Goal: Information Seeking & Learning: Learn about a topic

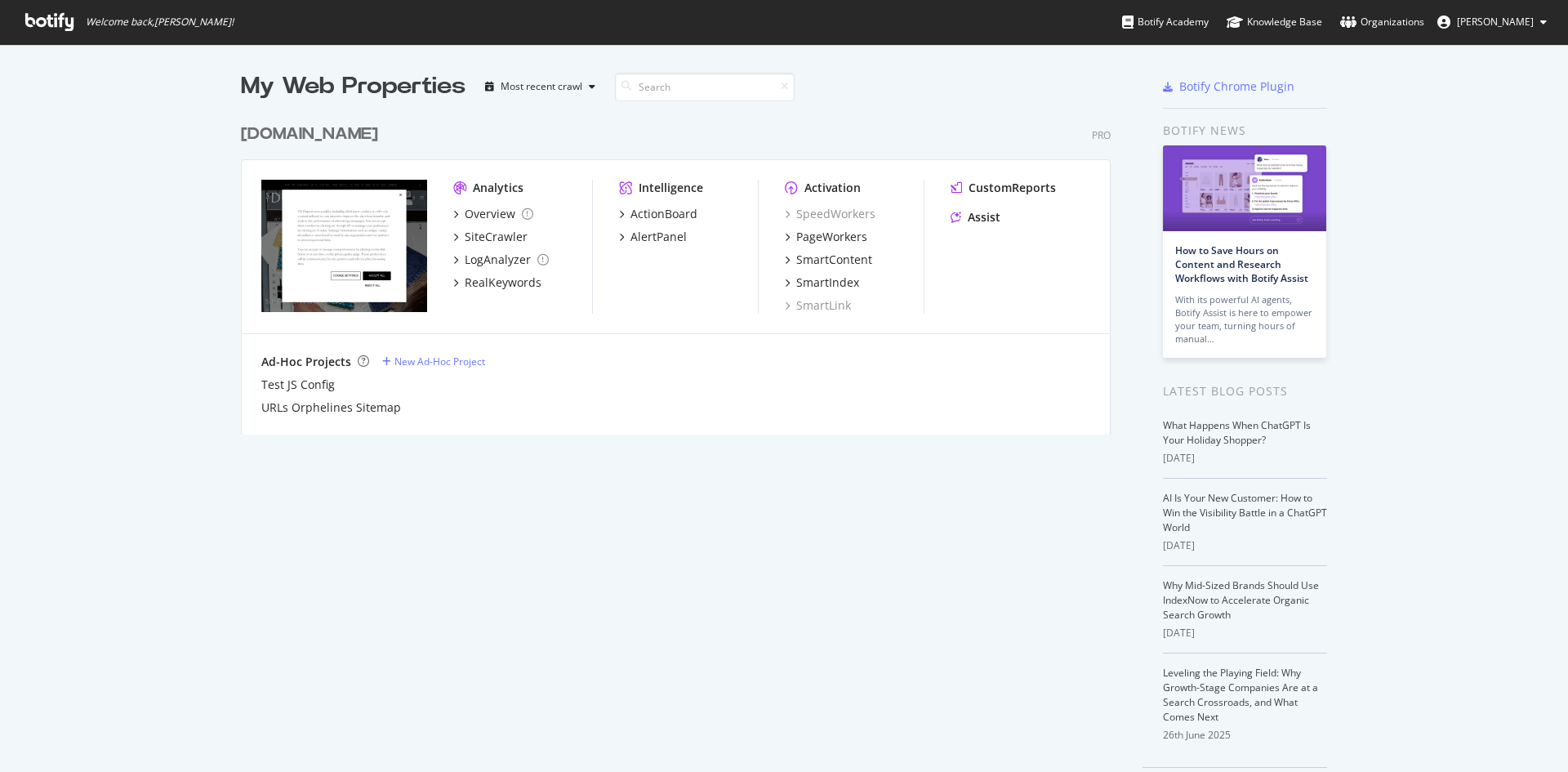
scroll to position [760, 1544]
click at [831, 232] on div "PageWorkers" at bounding box center [832, 236] width 71 height 16
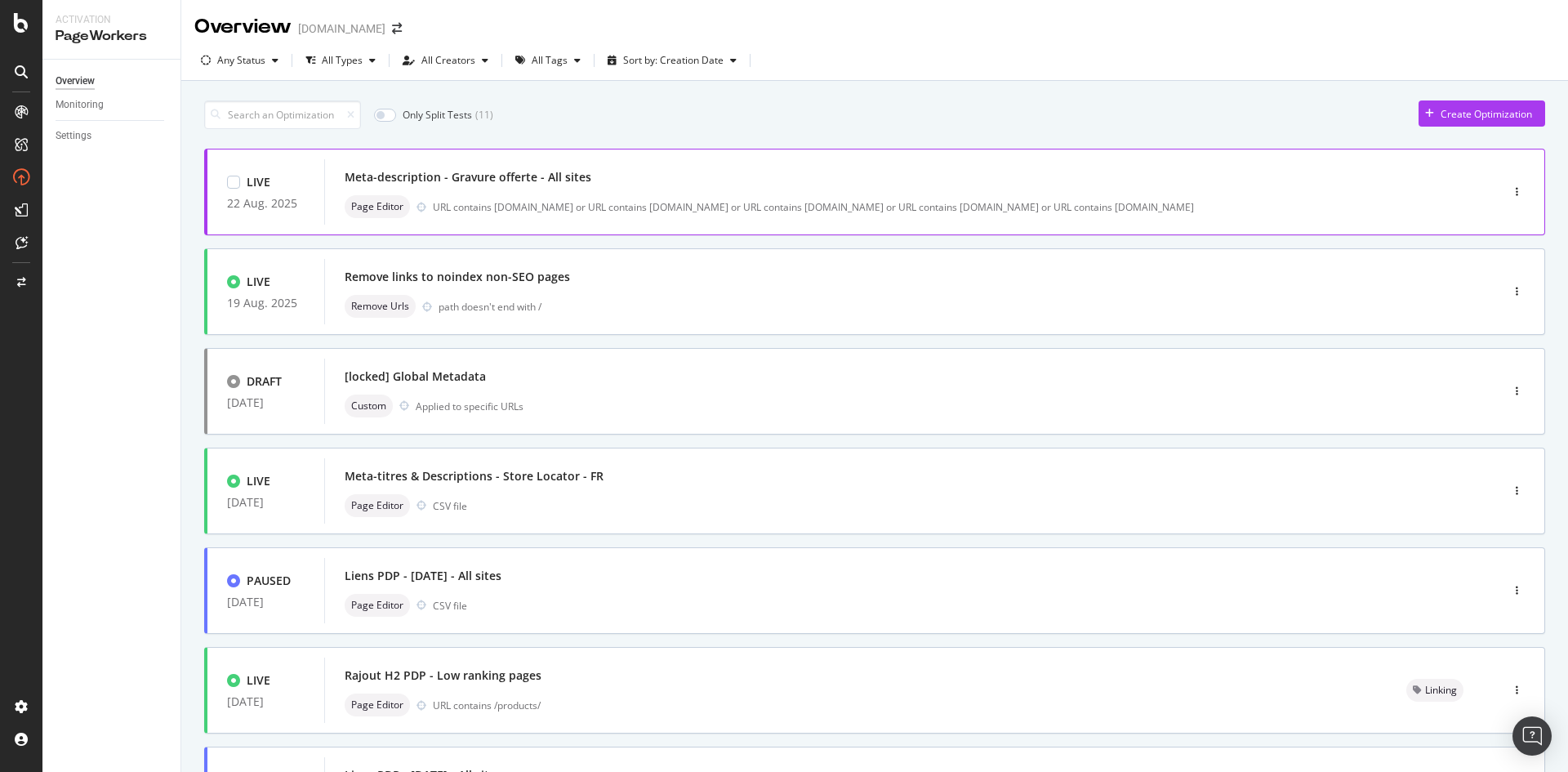
click at [463, 184] on div "Meta-description - Gravure offerte - All sites" at bounding box center [468, 177] width 247 height 16
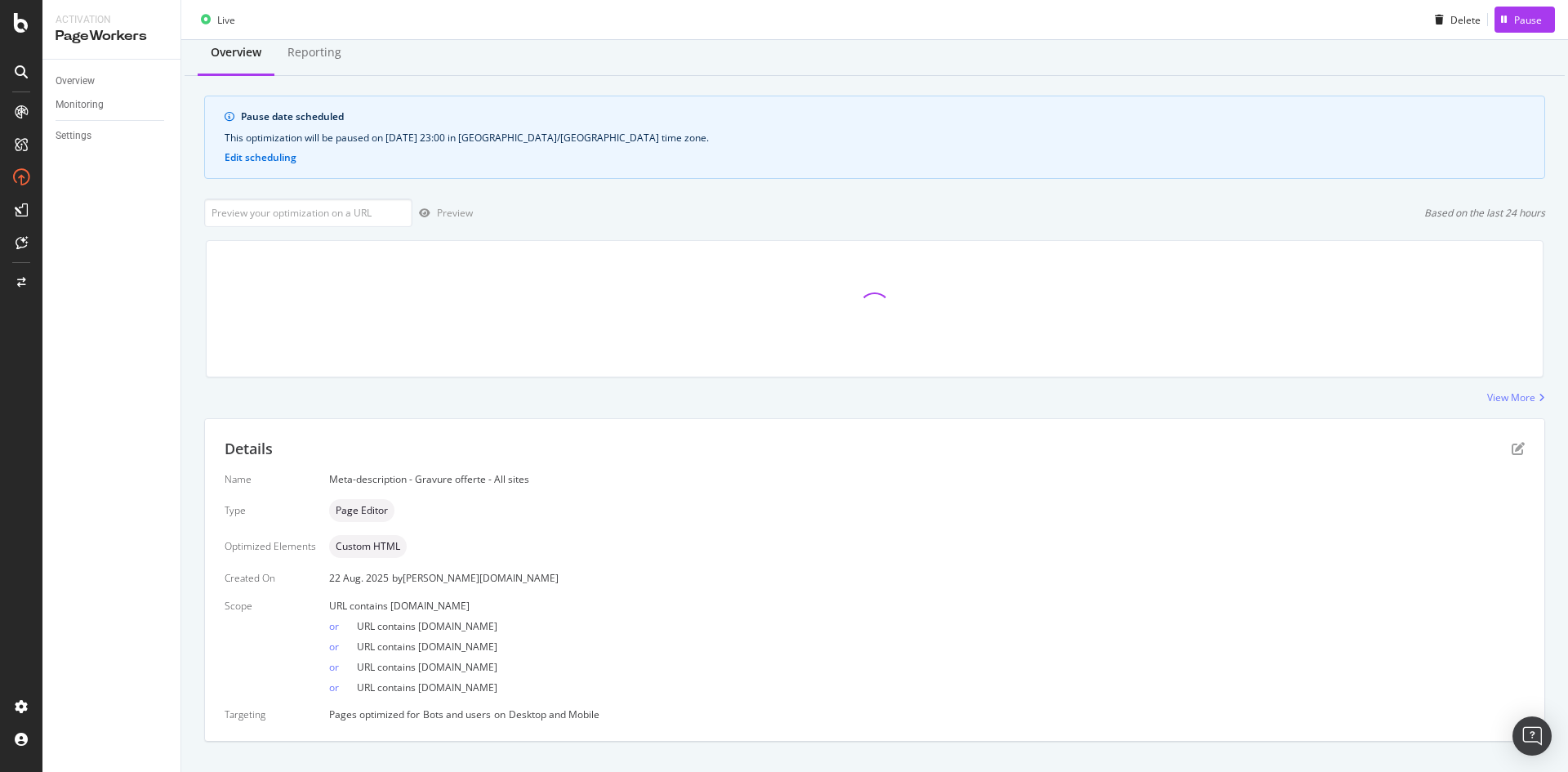
scroll to position [75, 0]
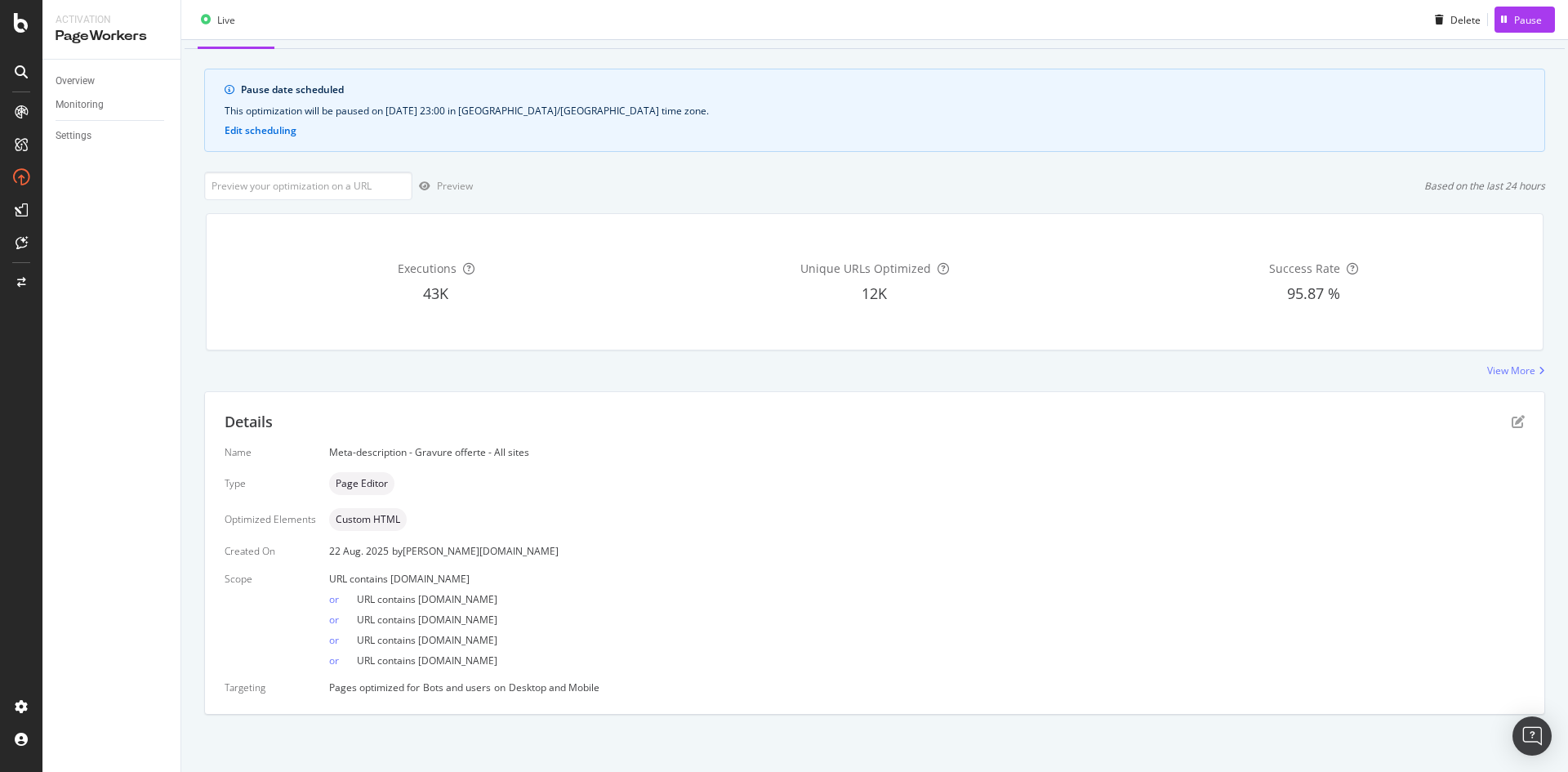
drag, startPoint x: 324, startPoint y: 576, endPoint x: 564, endPoint y: 662, distance: 254.9
click at [564, 662] on div "Name Meta-description - Gravure offerte - All sites Type Page Editor Optimized …" at bounding box center [874, 570] width 1300 height 249
click at [564, 662] on div "or URL contains [DOMAIN_NAME]" at bounding box center [927, 657] width 1195 height 21
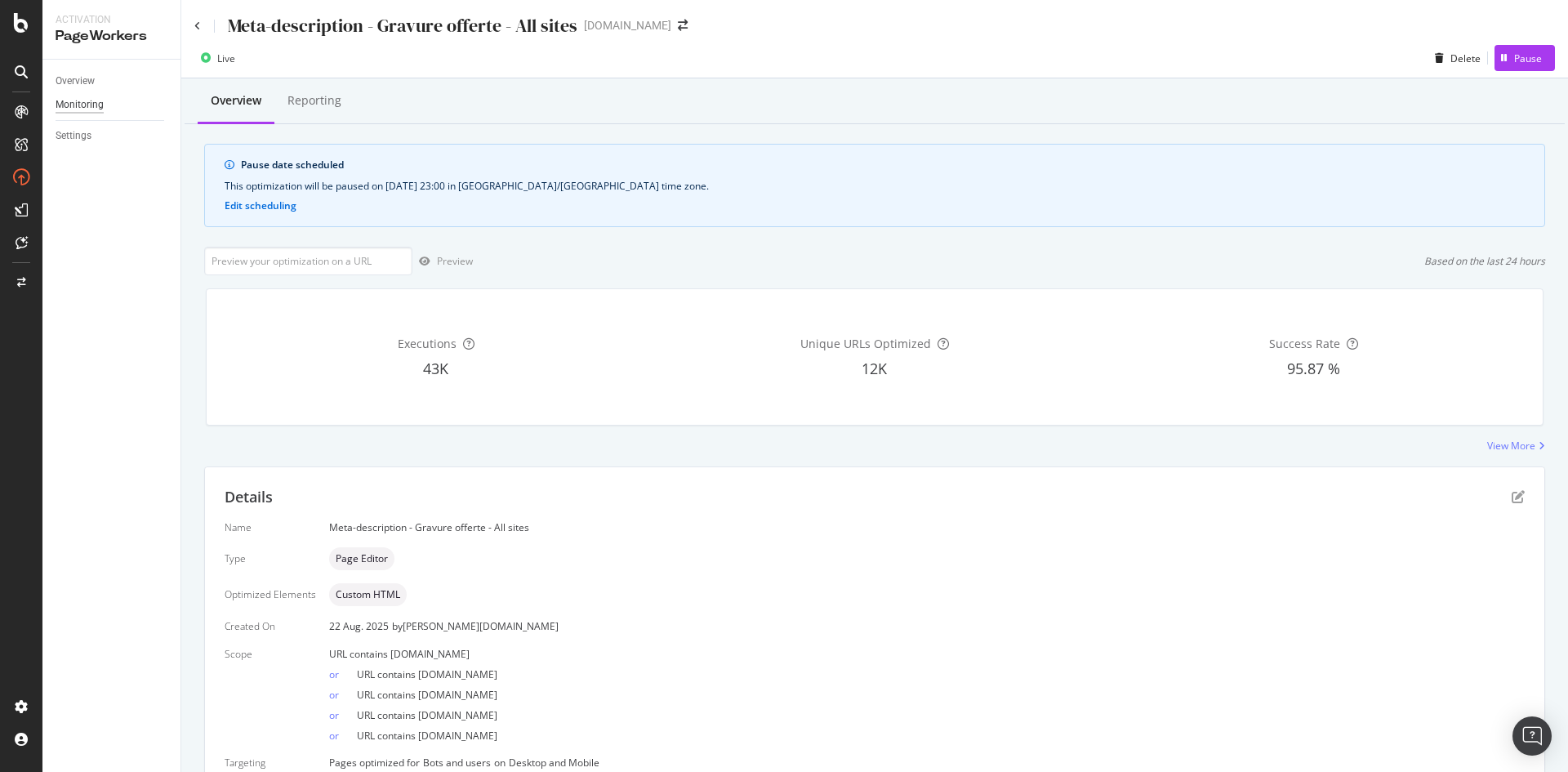
click at [72, 106] on div "Monitoring" at bounding box center [79, 105] width 48 height 17
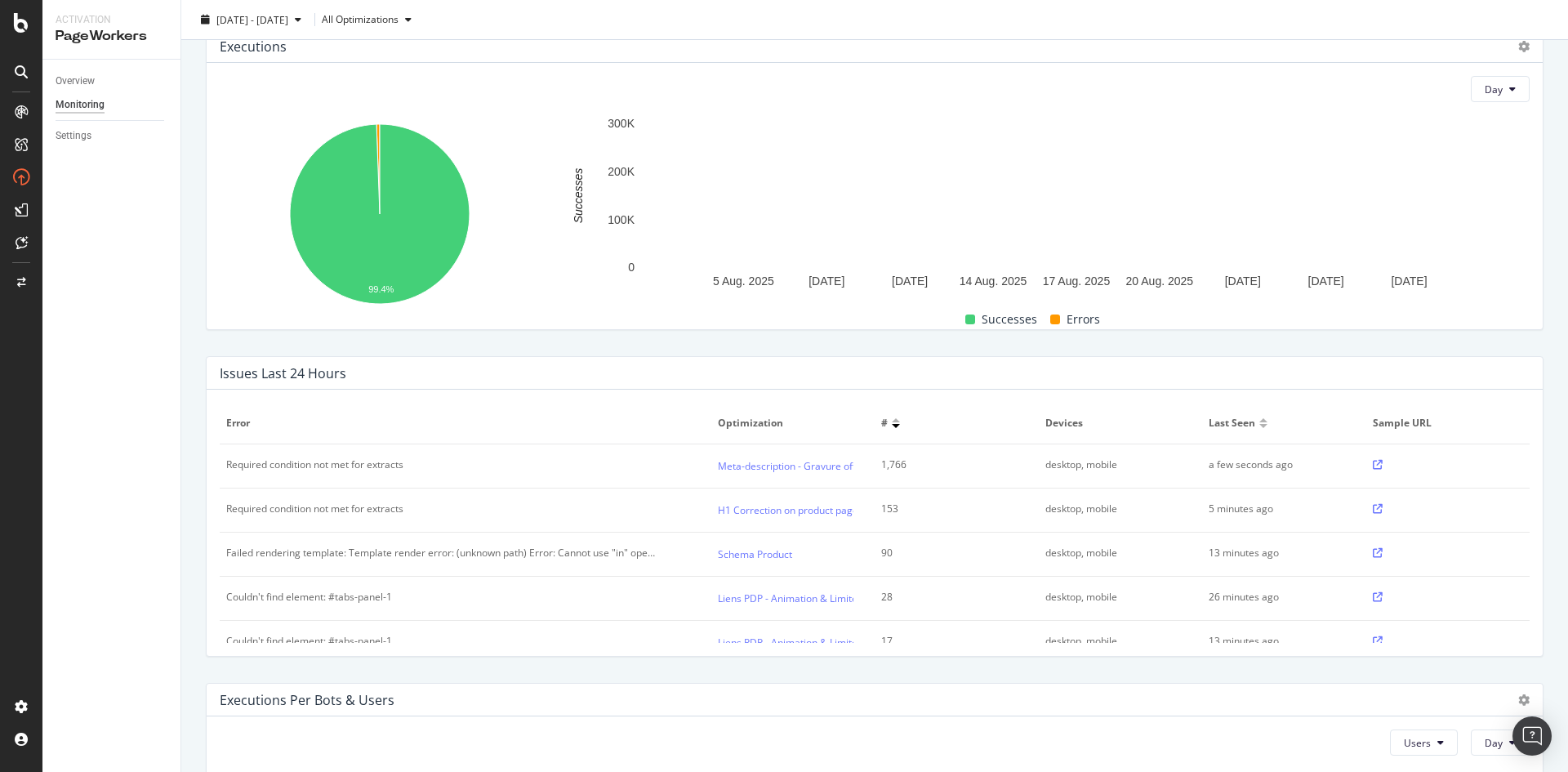
scroll to position [327, 0]
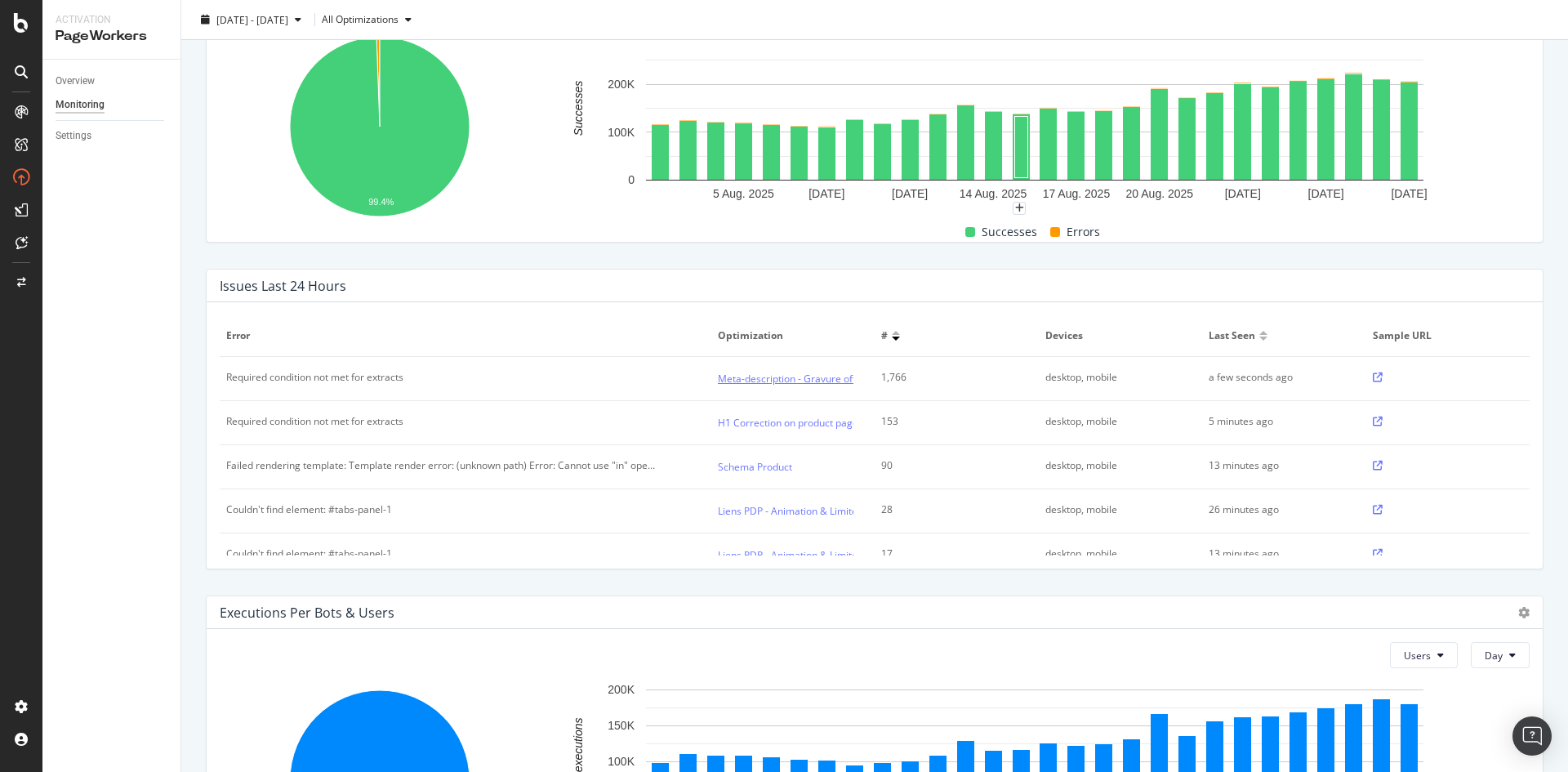
click at [766, 381] on link "Meta-description - Gravure offerte - All sites" at bounding box center [818, 378] width 200 height 17
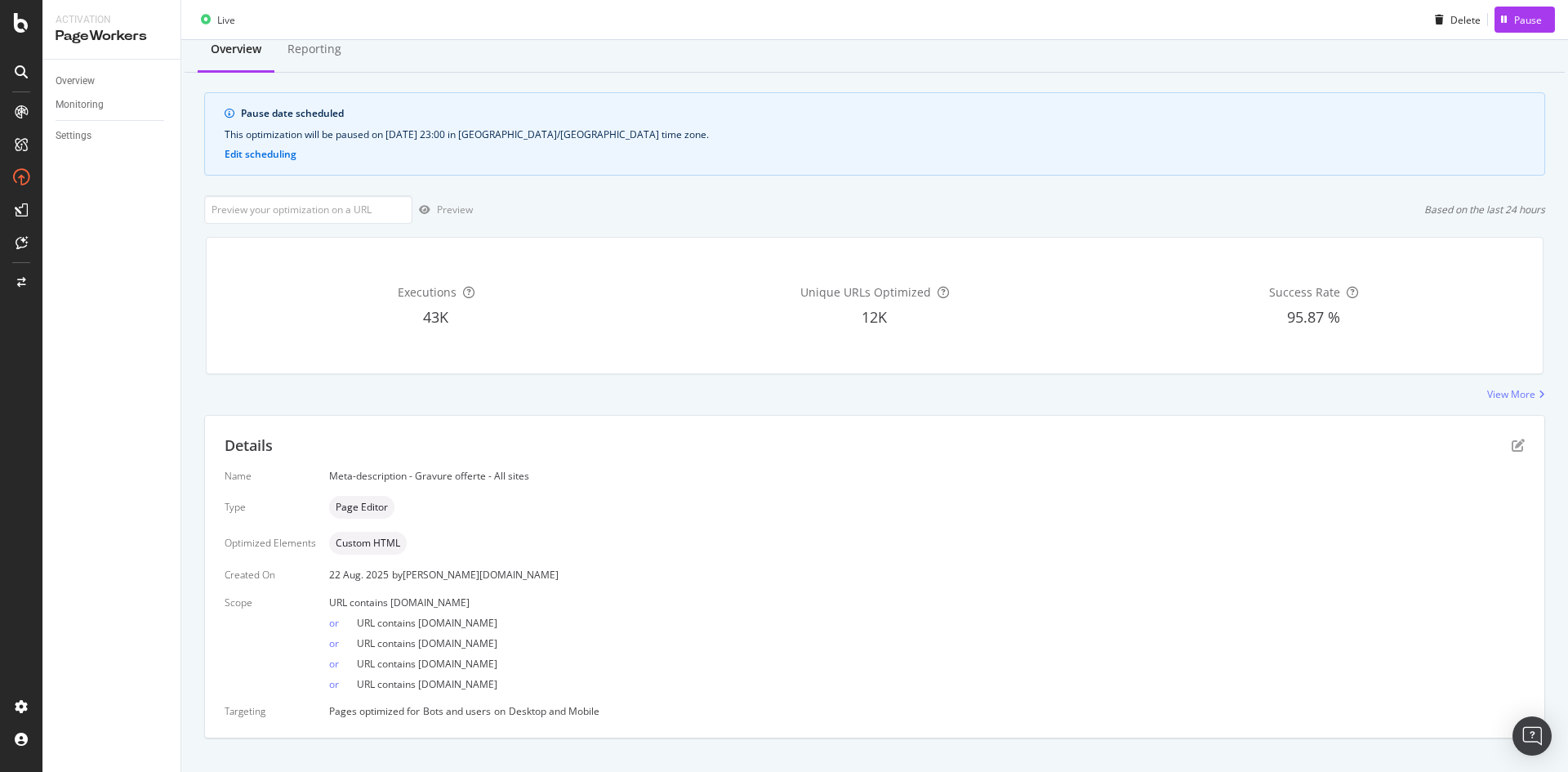
scroll to position [75, 0]
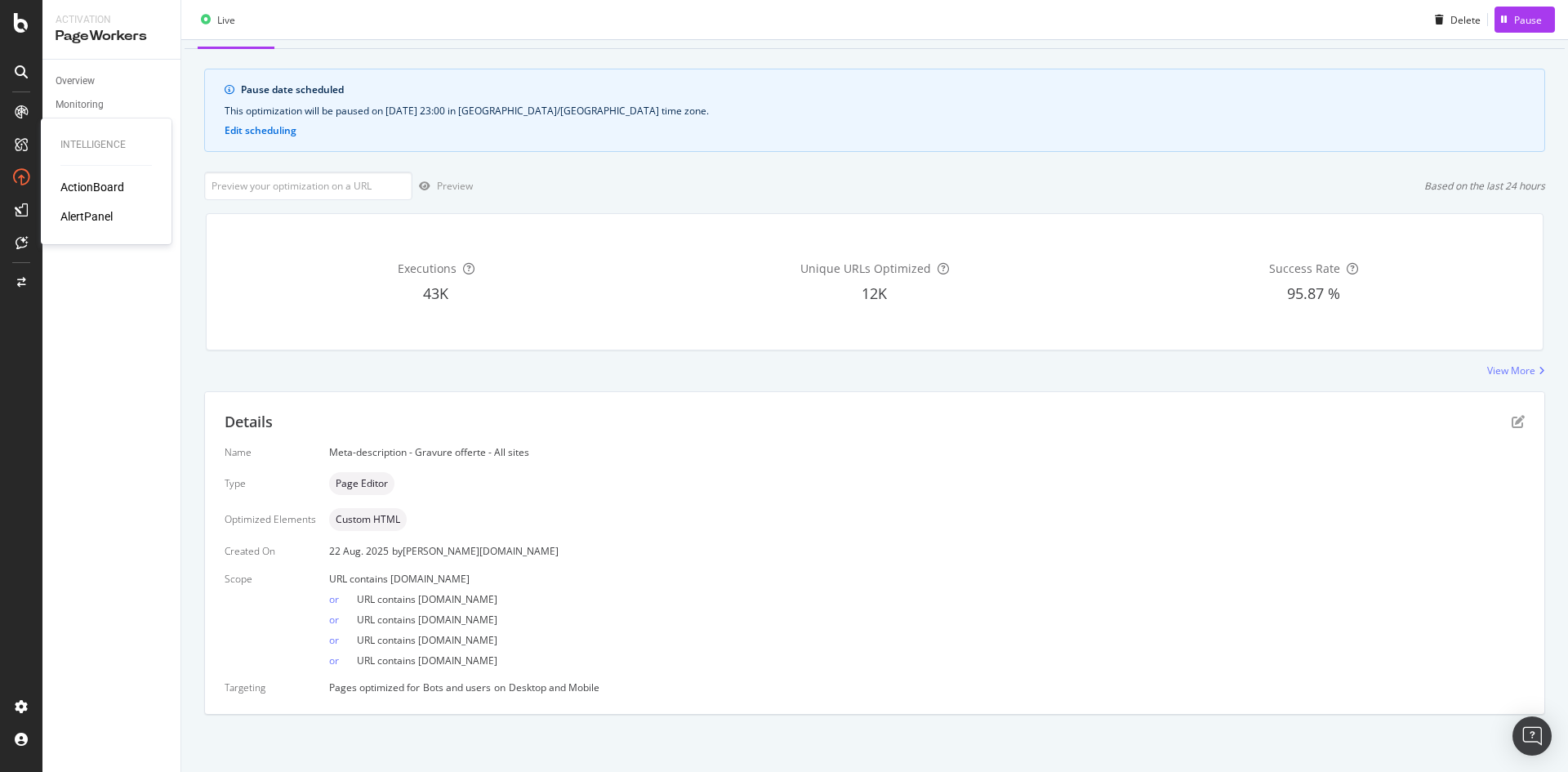
click at [86, 214] on div "AlertPanel" at bounding box center [87, 216] width 52 height 16
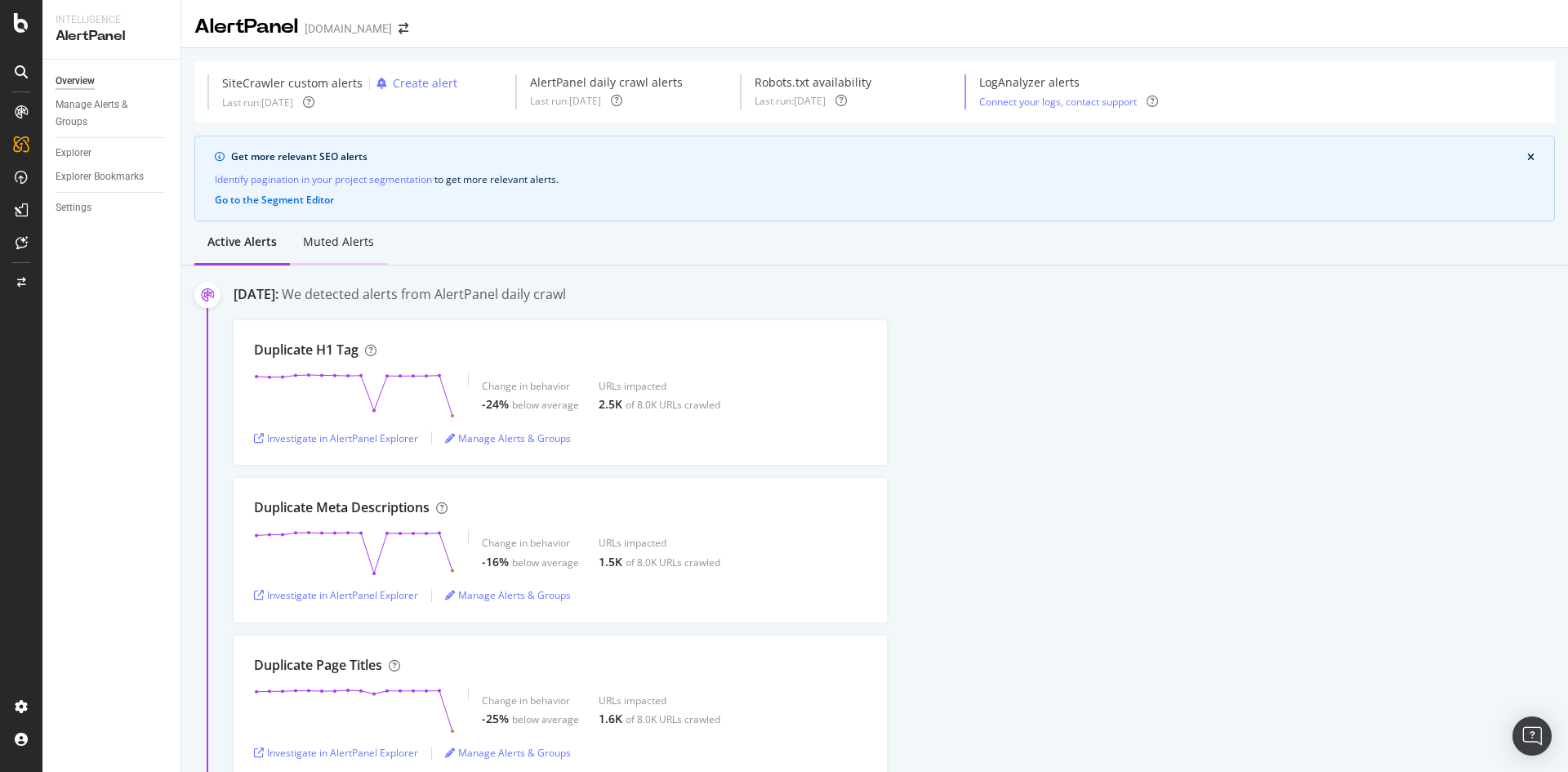
click at [350, 247] on div "Muted alerts" at bounding box center [339, 241] width 71 height 16
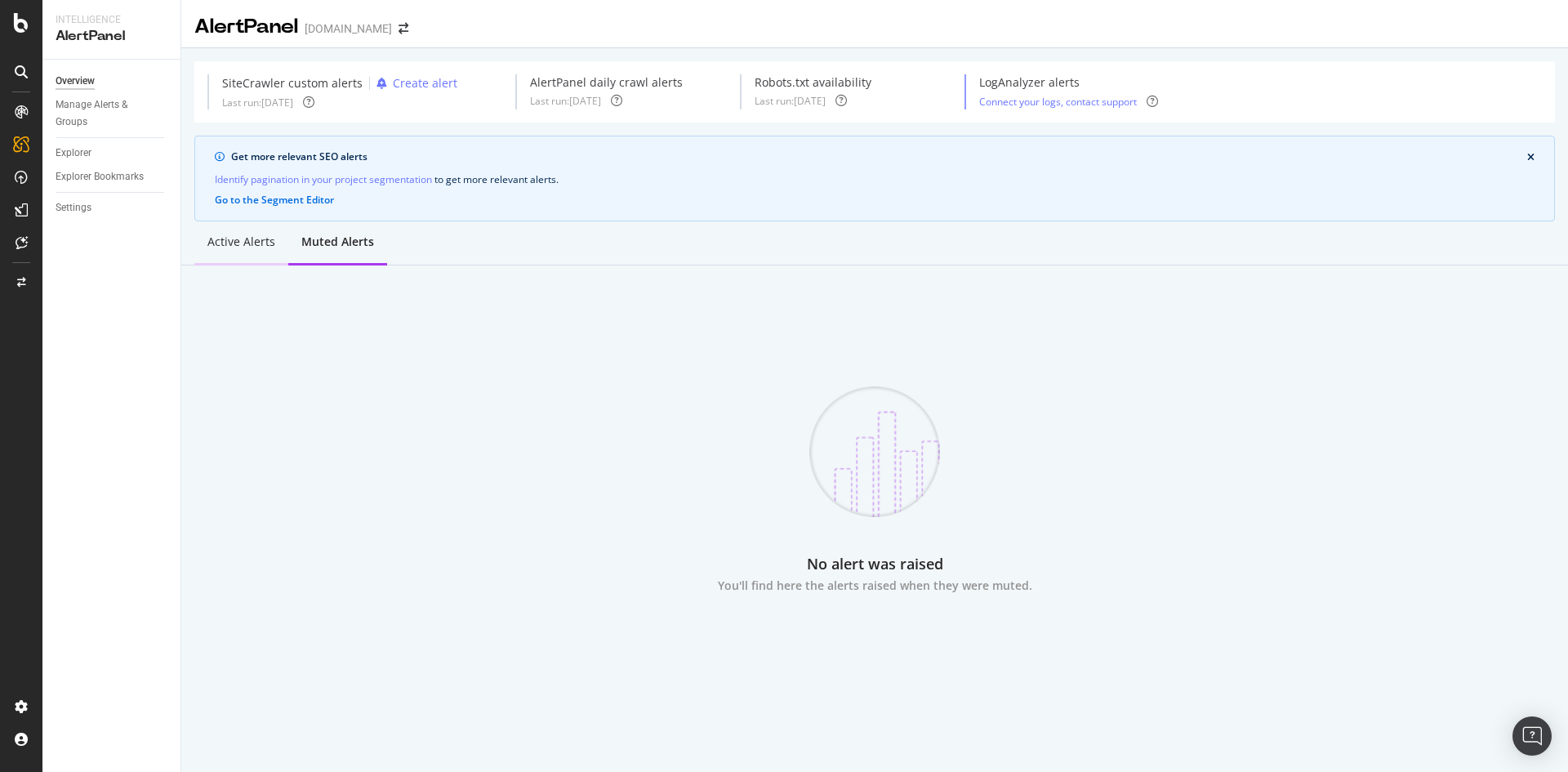
click at [259, 240] on div "Active alerts" at bounding box center [242, 241] width 67 height 16
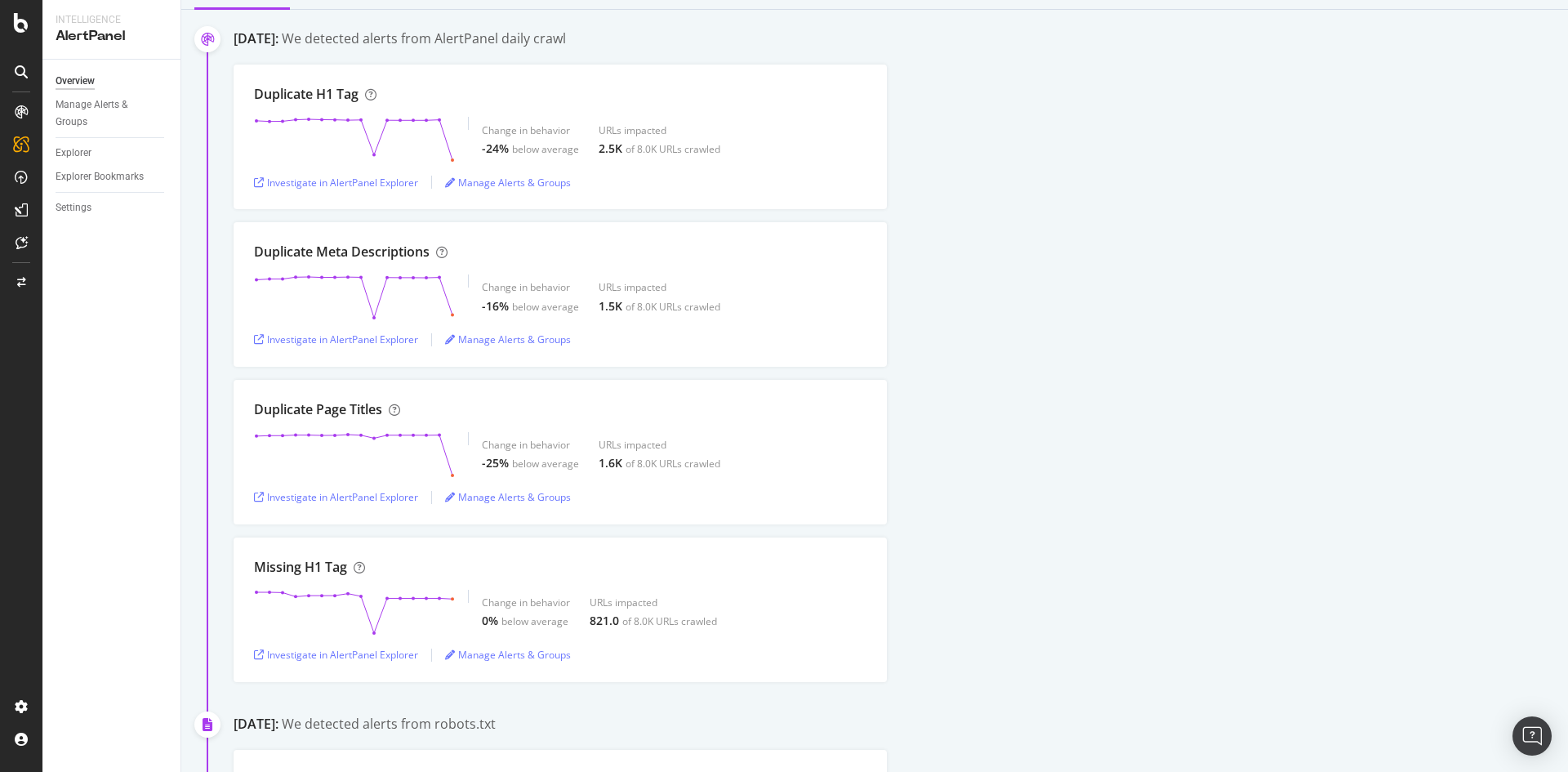
scroll to position [327, 0]
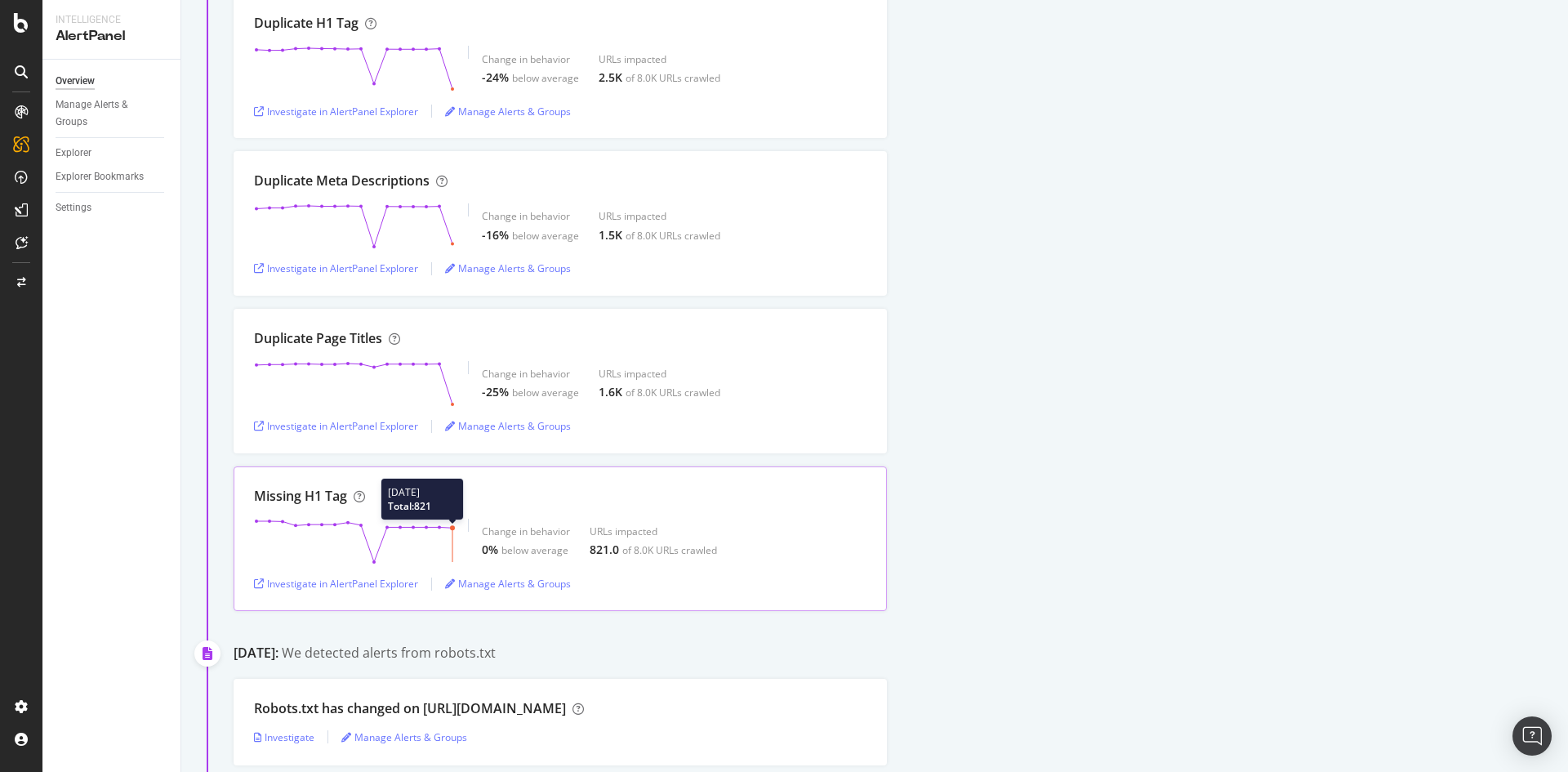
click at [453, 529] on circle at bounding box center [452, 527] width 5 height 5
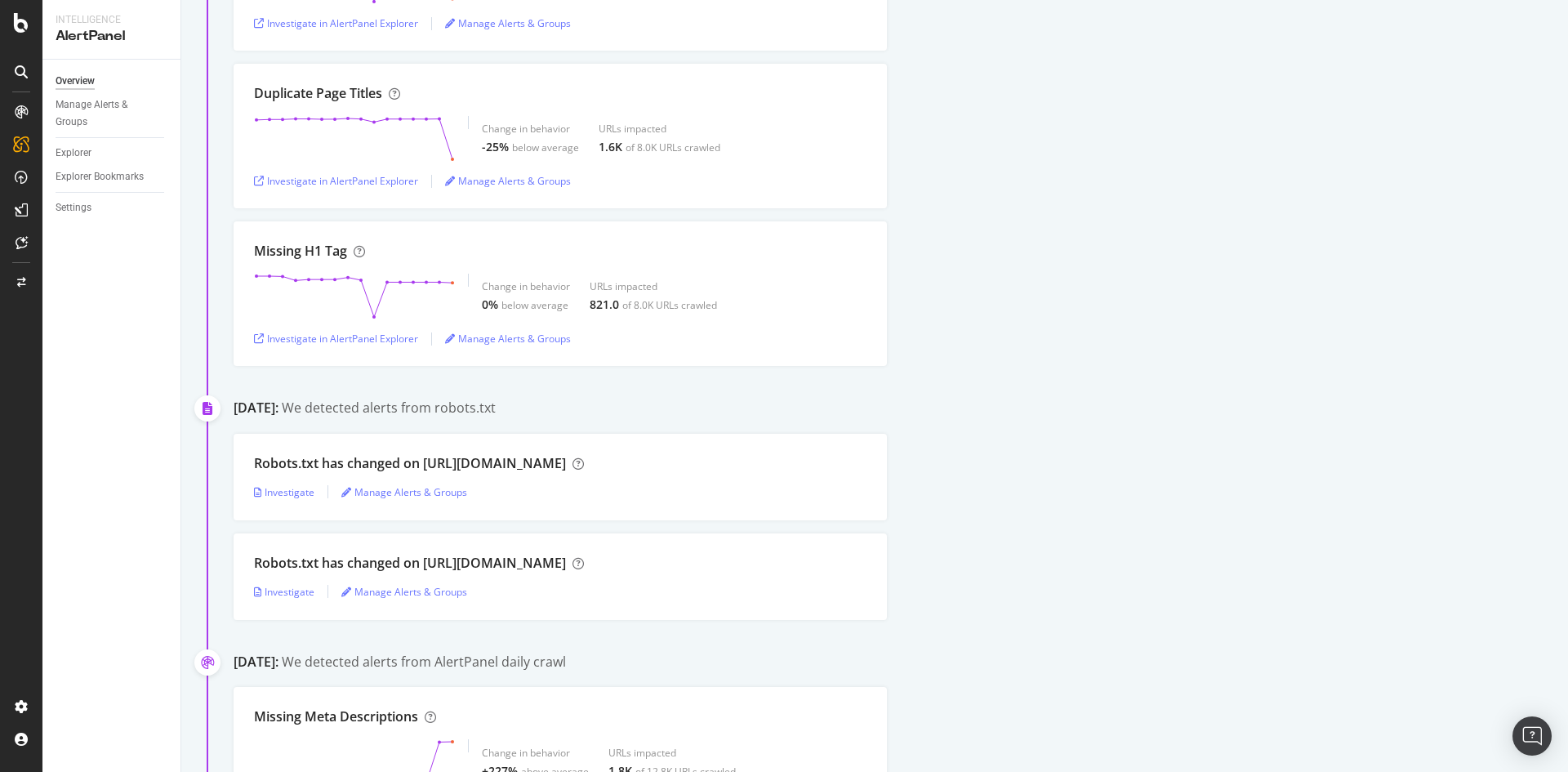
scroll to position [0, 0]
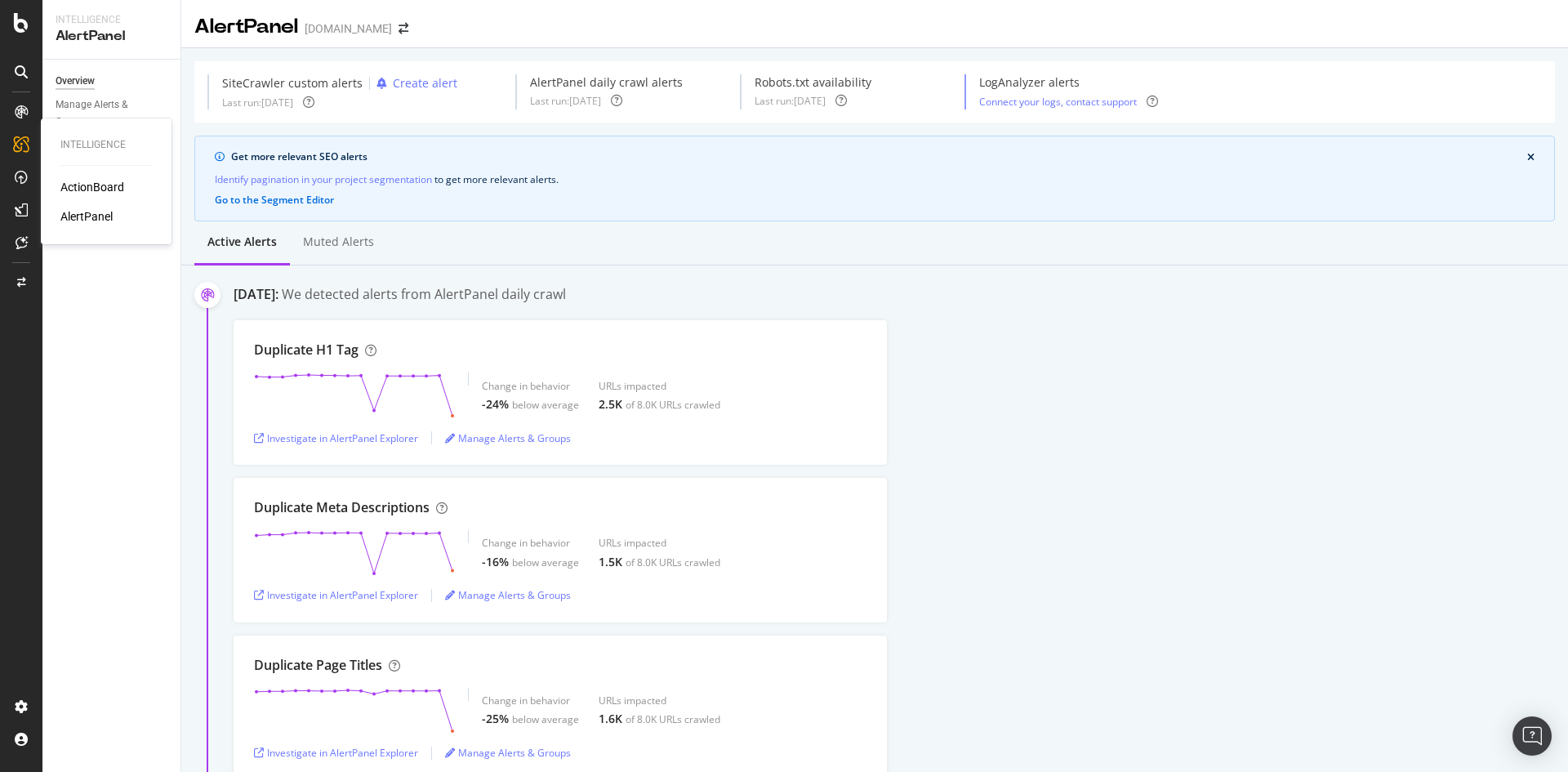
click at [115, 182] on div "ActionBoard" at bounding box center [93, 186] width 64 height 16
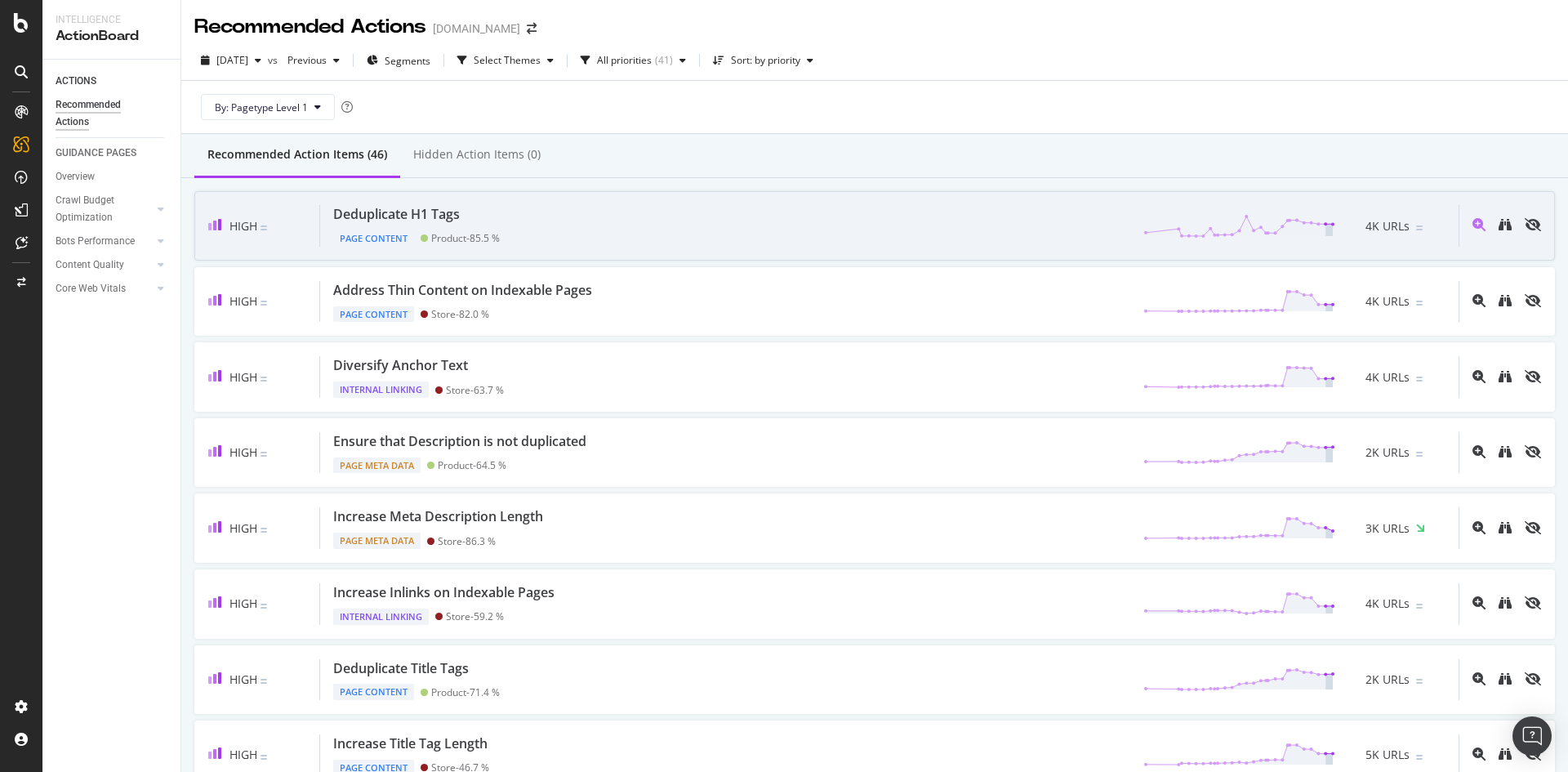
click at [775, 215] on div "Deduplicate H1 Tags Page Content Product - 85.5 % 4K URLs" at bounding box center [889, 226] width 1138 height 42
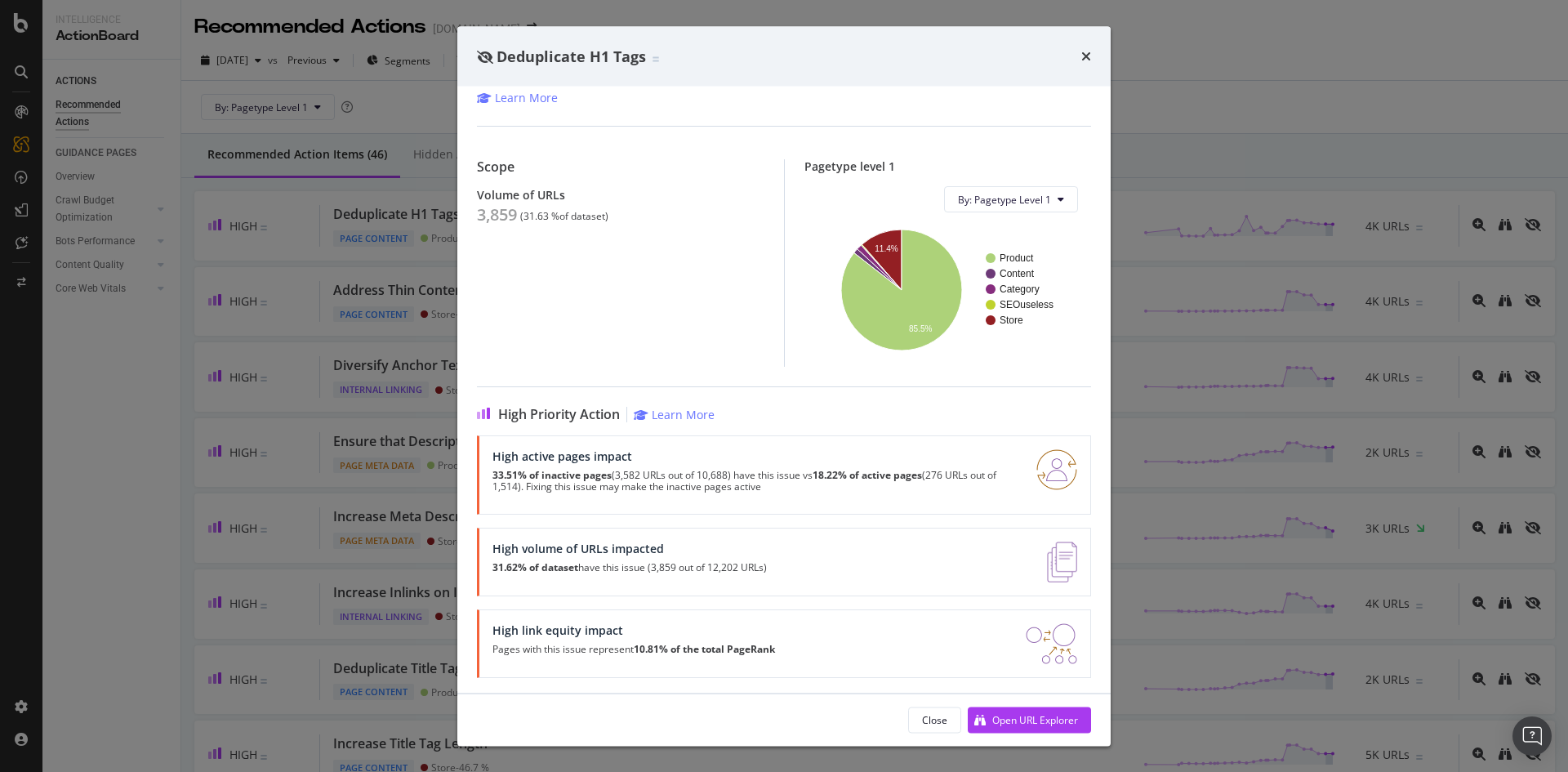
scroll to position [112, 0]
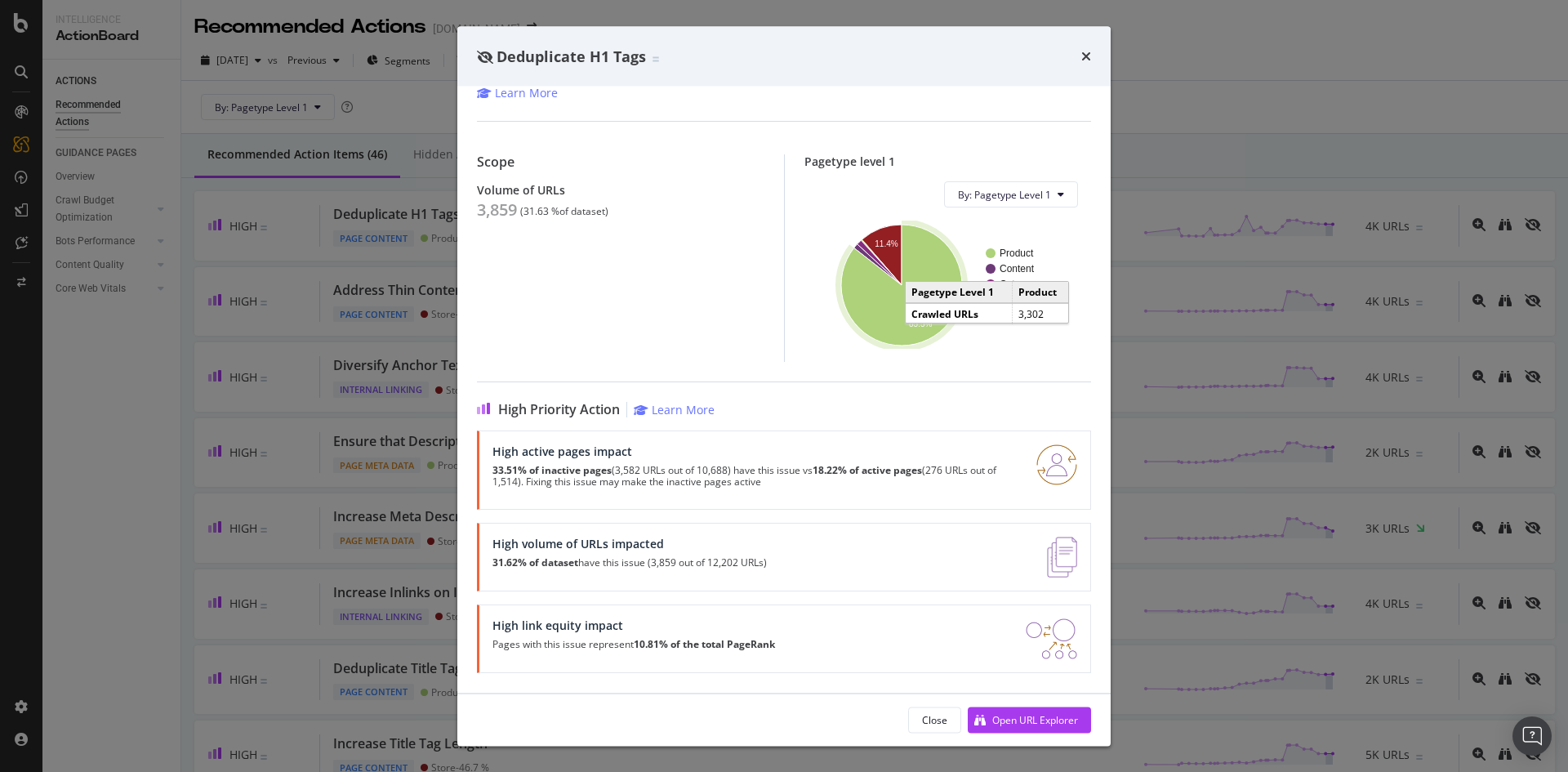
click at [897, 314] on icon "A chart." at bounding box center [901, 285] width 121 height 121
click at [343, 217] on div "Deduplicate H1 Tags This action could be more relevant by identifying paginatio…" at bounding box center [784, 386] width 1568 height 772
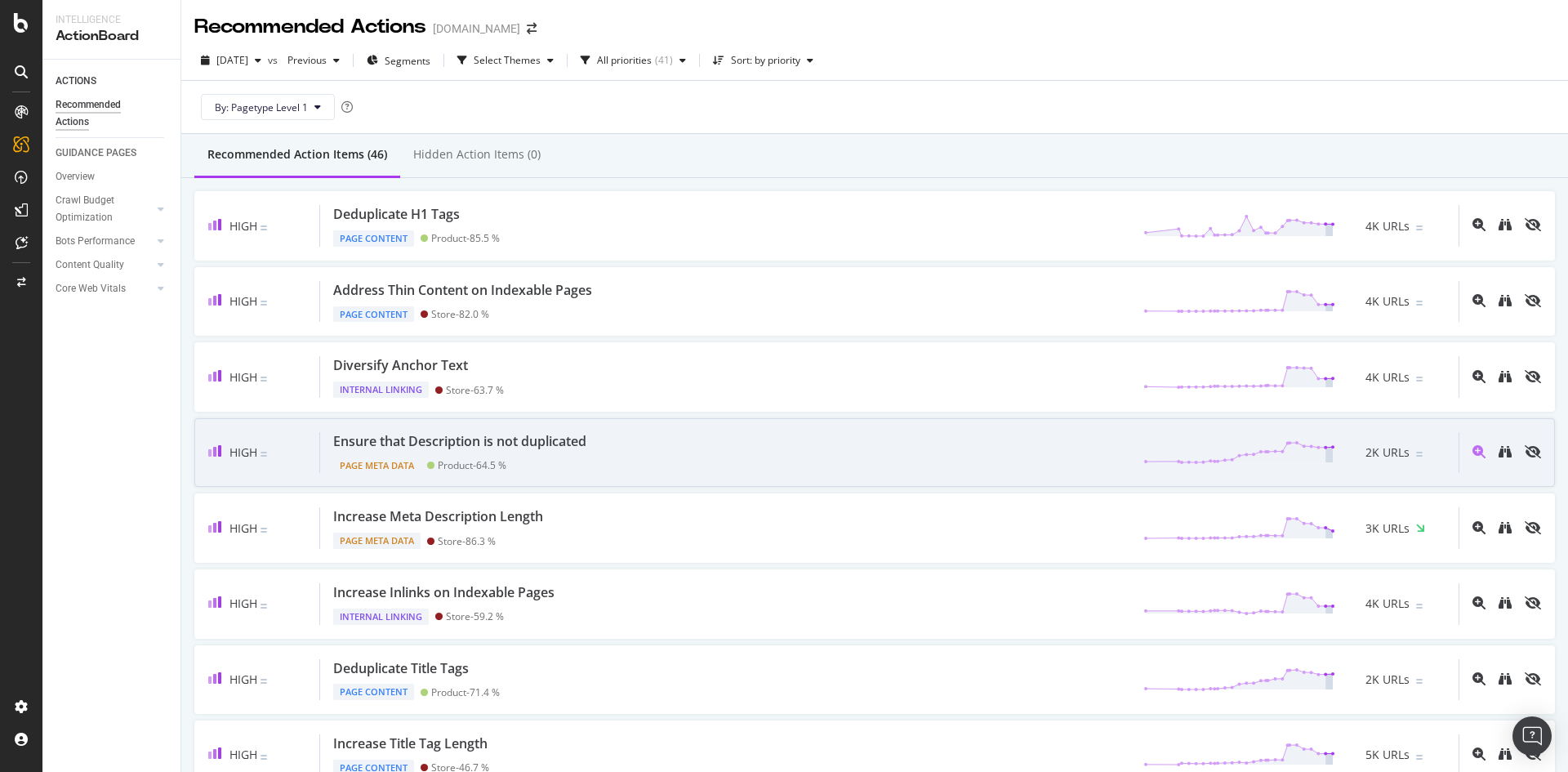
click at [769, 471] on div "Ensure that Description is not duplicated Page Meta Data Product - 64.5 % 2K UR…" at bounding box center [889, 453] width 1138 height 42
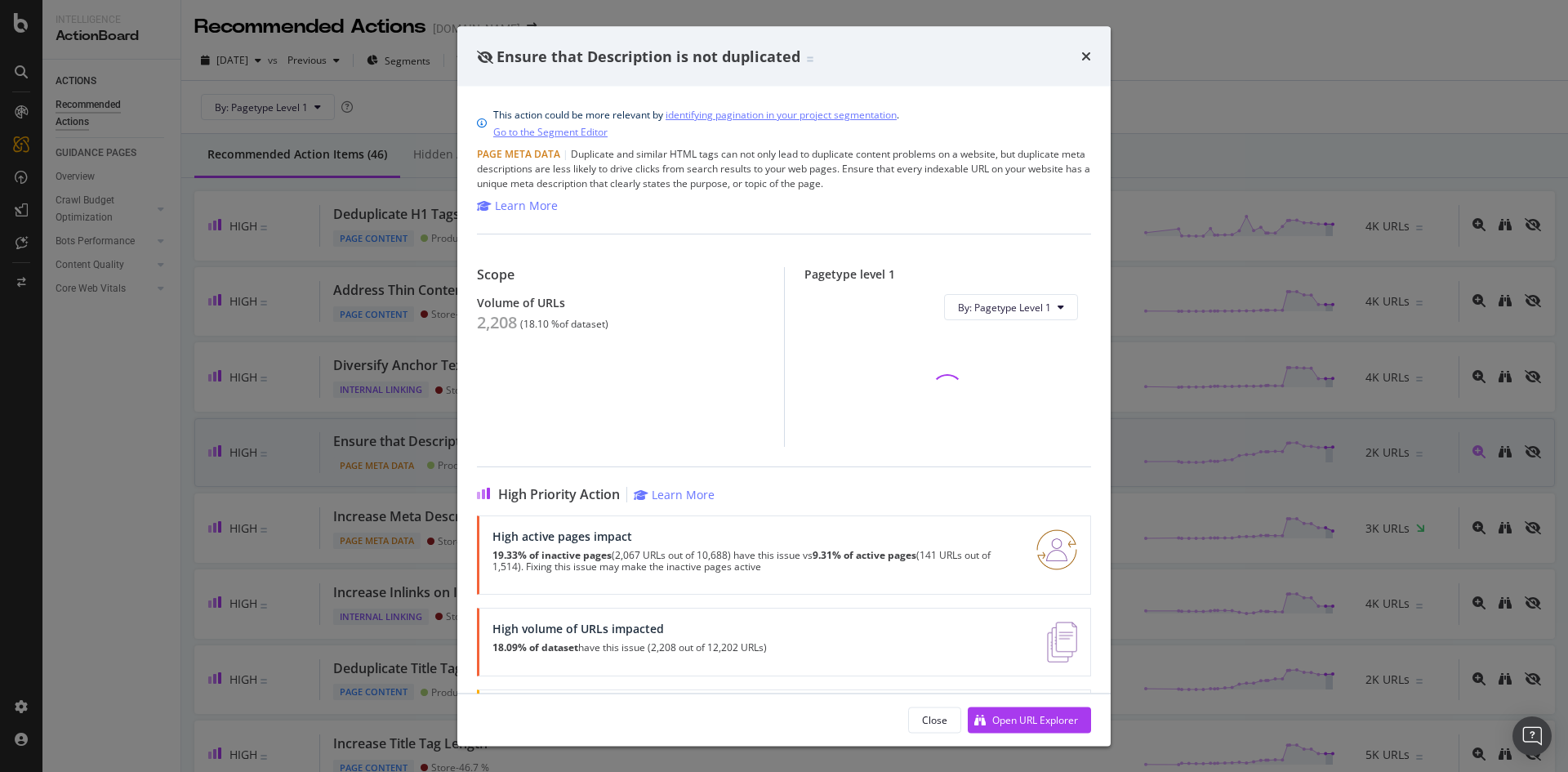
scroll to position [84, 0]
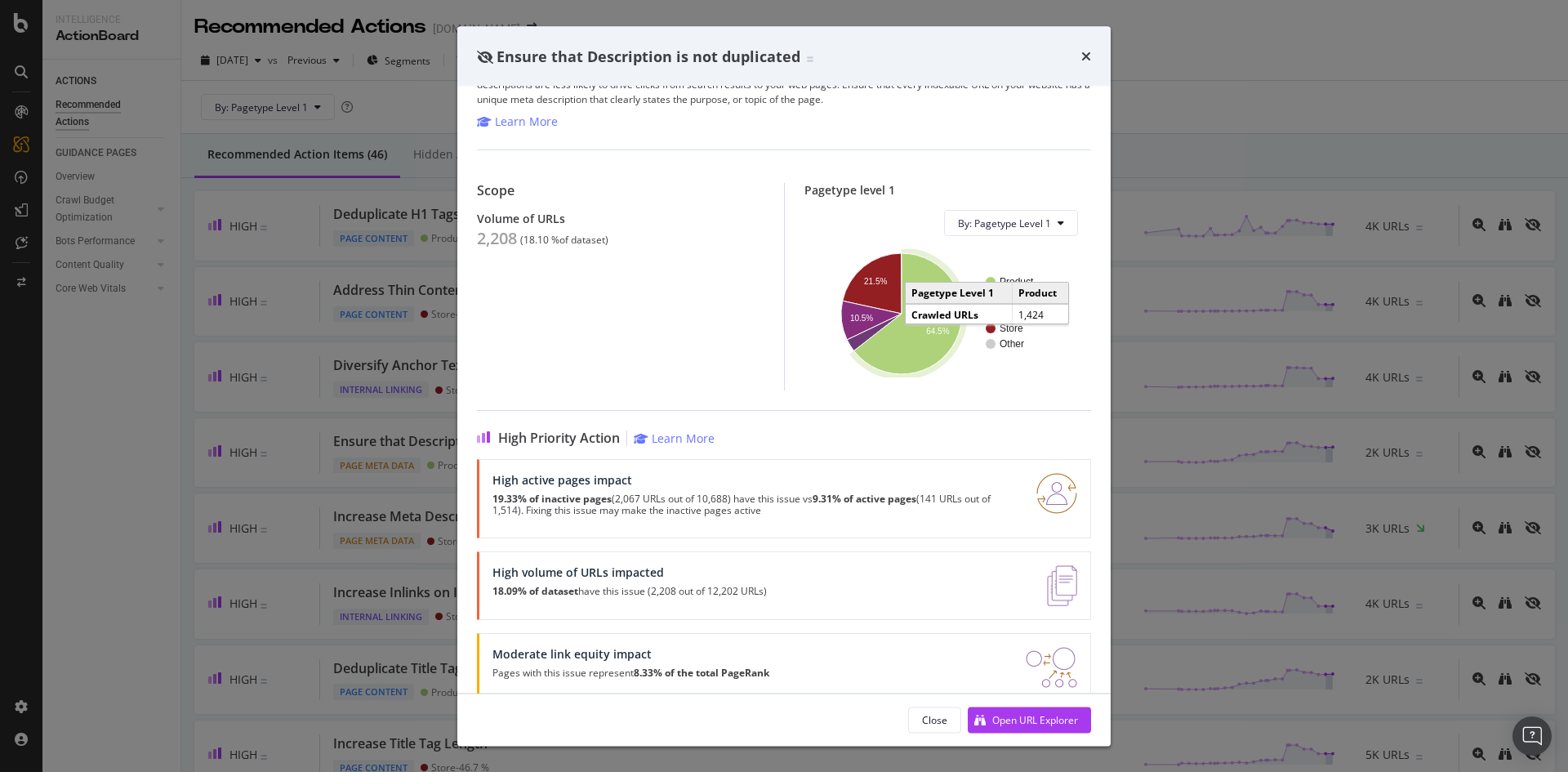
click at [938, 327] on text "64.5%" at bounding box center [938, 331] width 22 height 9
click at [1228, 107] on div "Ensure that Description is not duplicated This action could be more relevant by…" at bounding box center [784, 386] width 1568 height 772
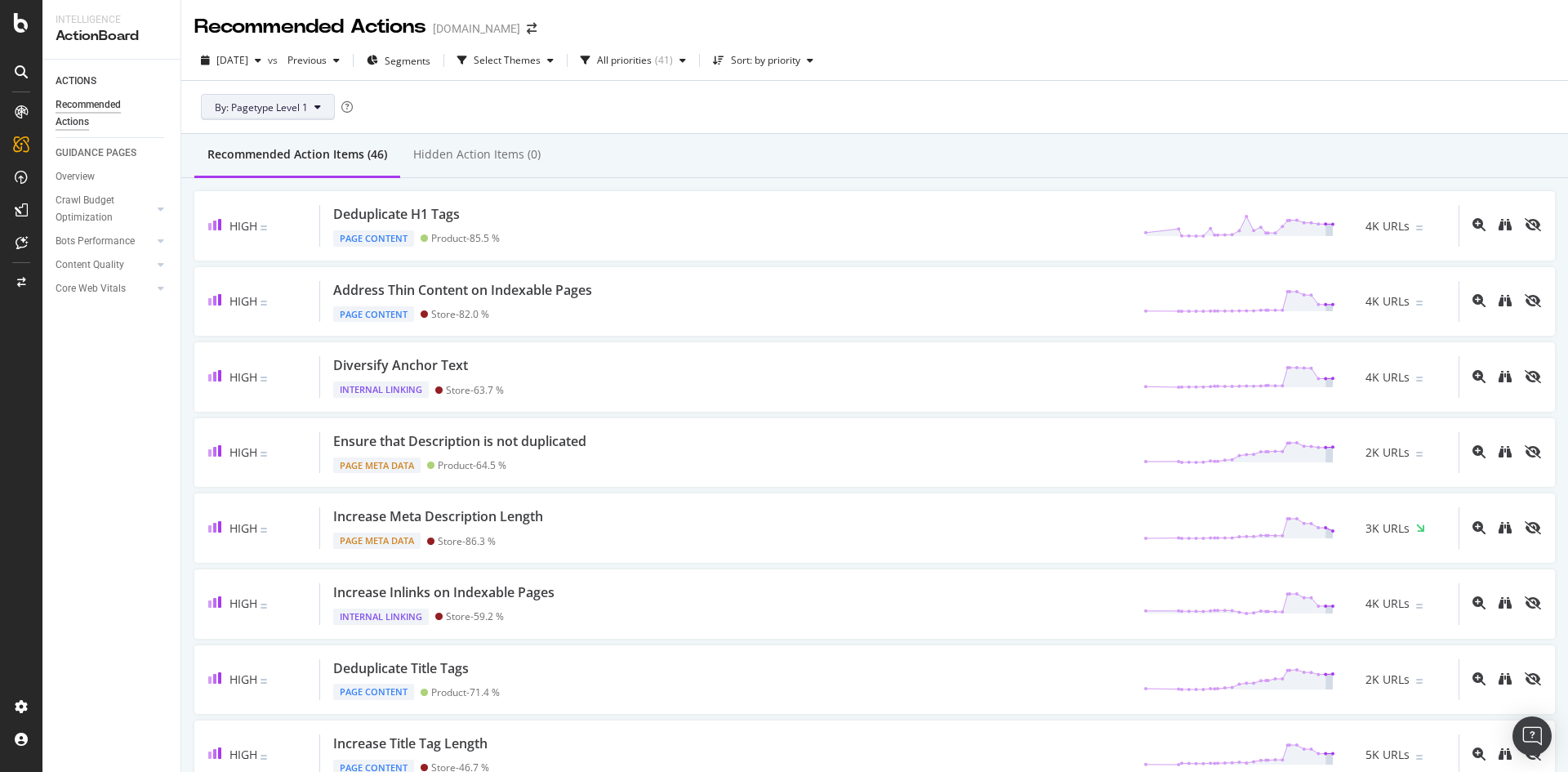
click at [298, 106] on span "By: Pagetype Level 1" at bounding box center [260, 107] width 93 height 14
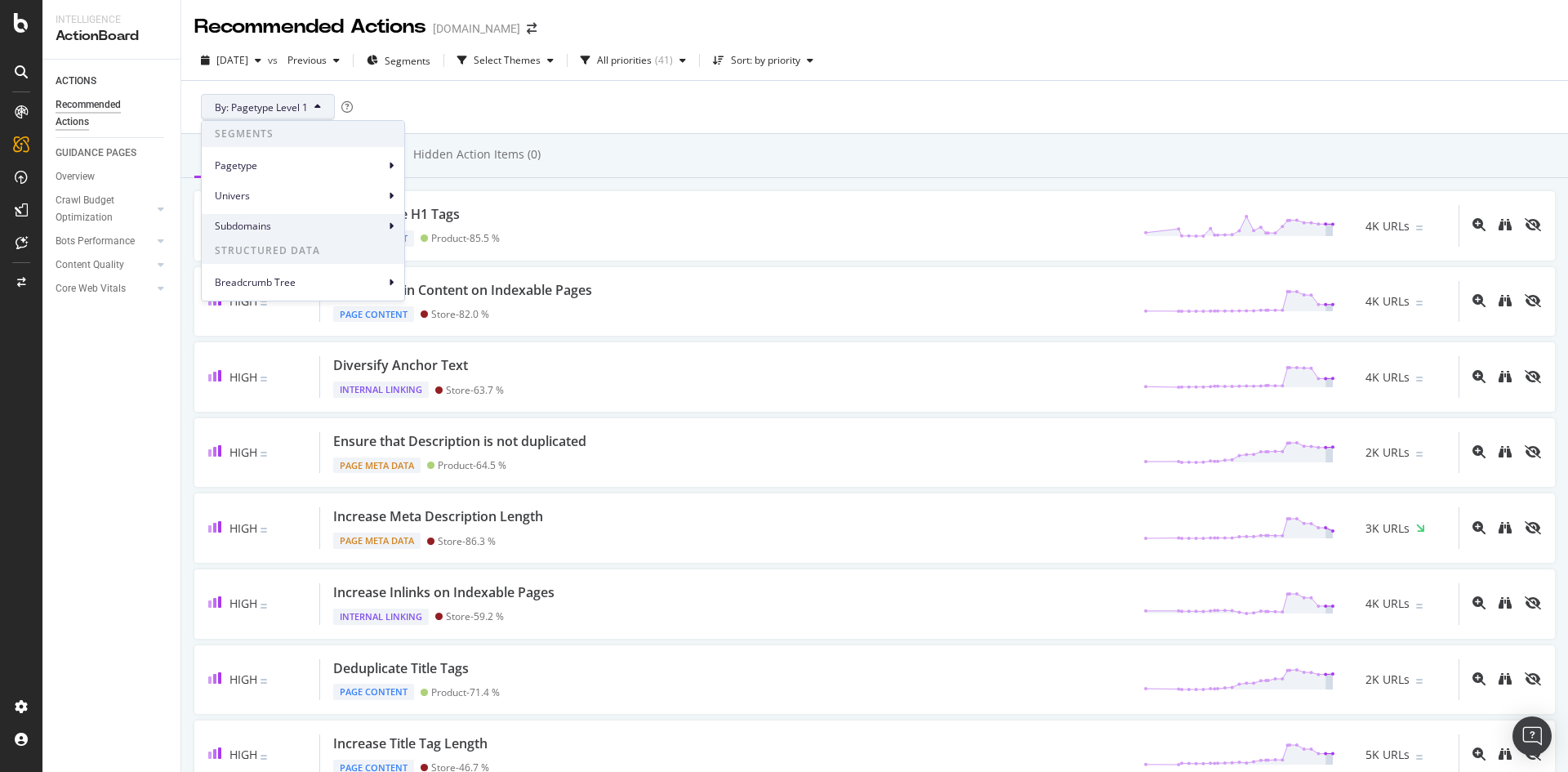
click at [323, 220] on span "Subdomains" at bounding box center [300, 226] width 170 height 15
click at [380, 173] on div "Pagetype" at bounding box center [303, 165] width 202 height 23
click at [441, 170] on span "Pagetype Level 1" at bounding box center [463, 173] width 77 height 15
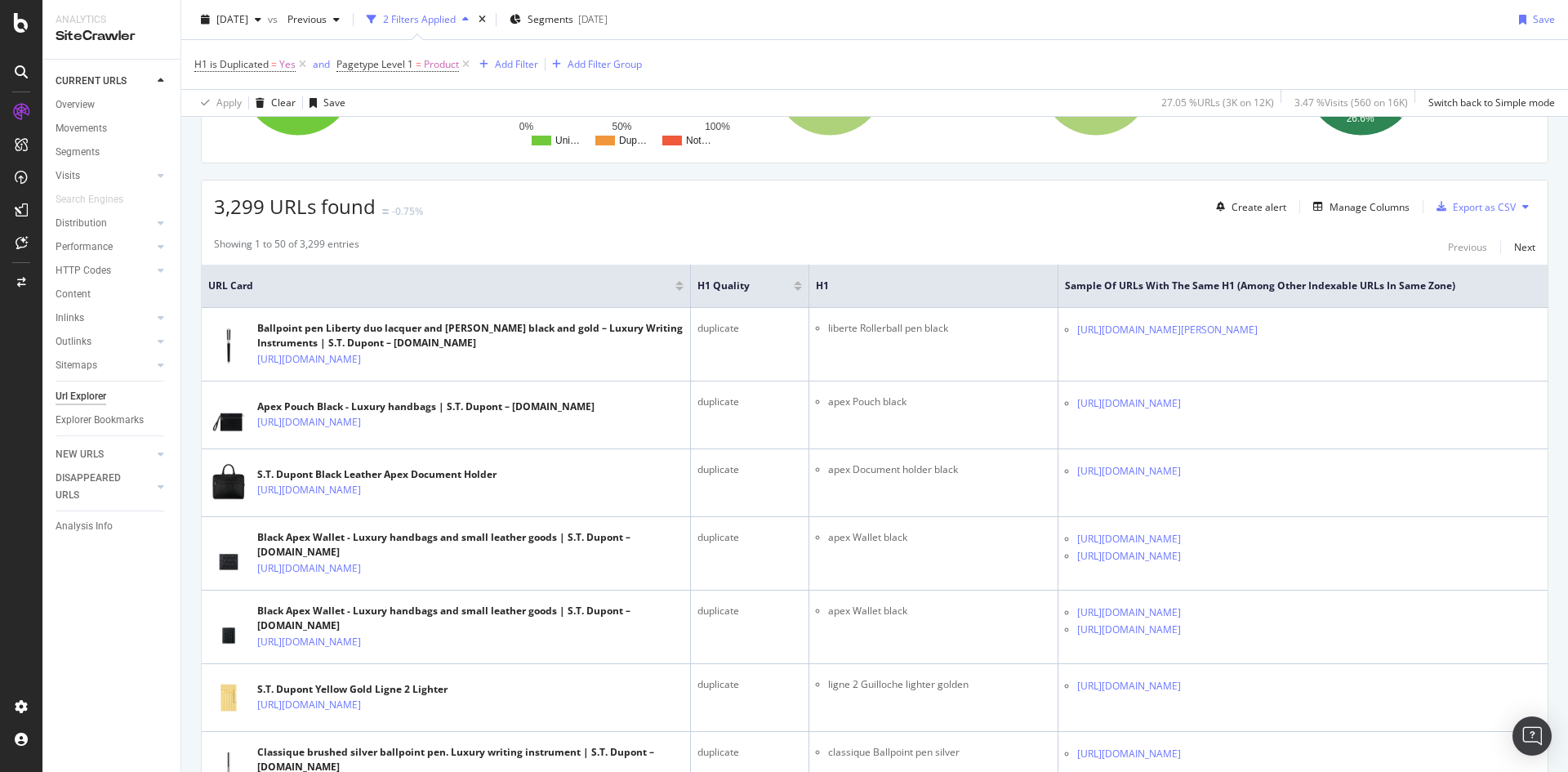
scroll to position [245, 0]
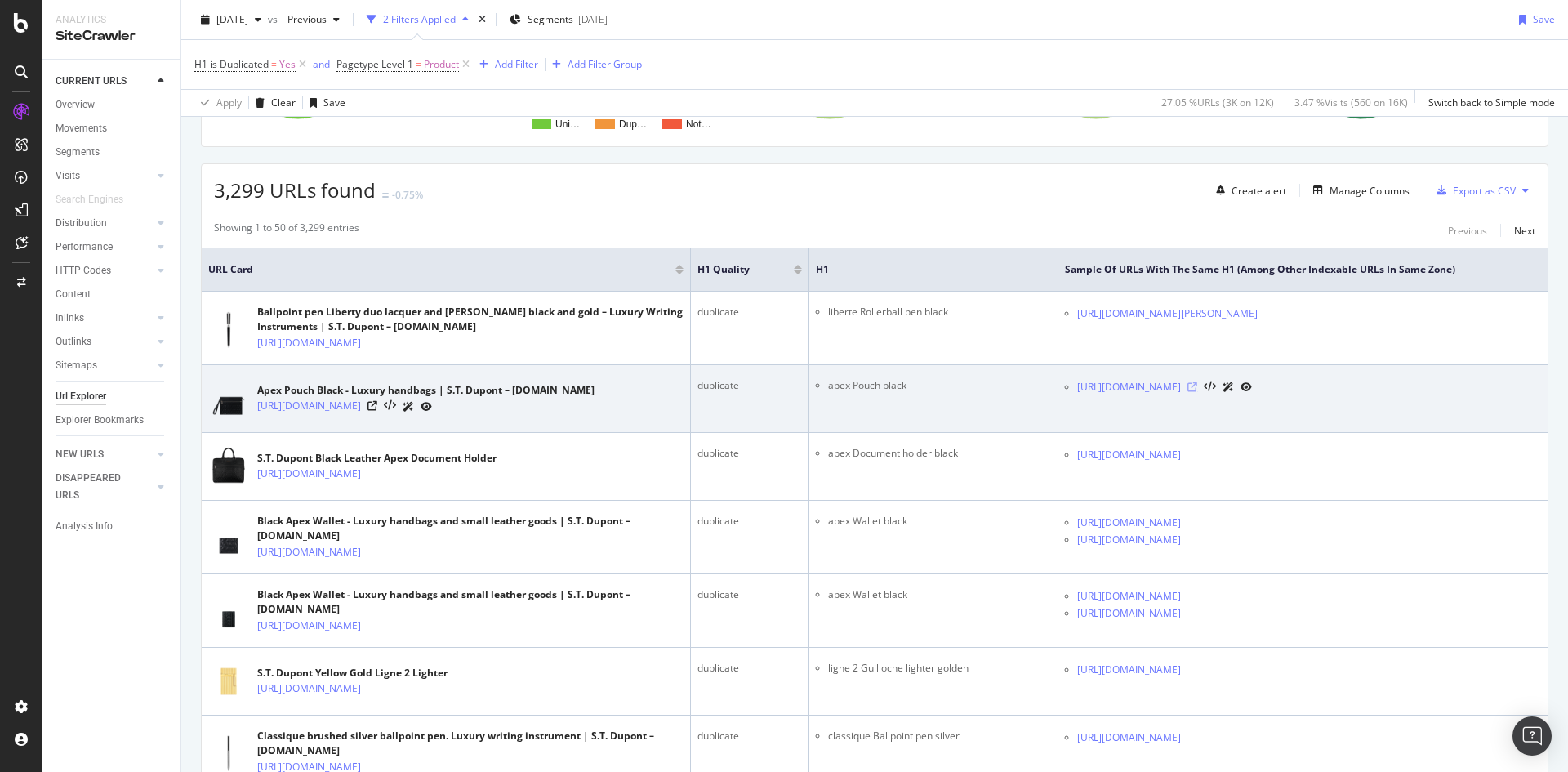
drag, startPoint x: 1316, startPoint y: 401, endPoint x: 1361, endPoint y: 402, distance: 45.0
click at [1197, 392] on icon at bounding box center [1193, 386] width 9 height 9
click at [377, 411] on icon at bounding box center [373, 405] width 9 height 9
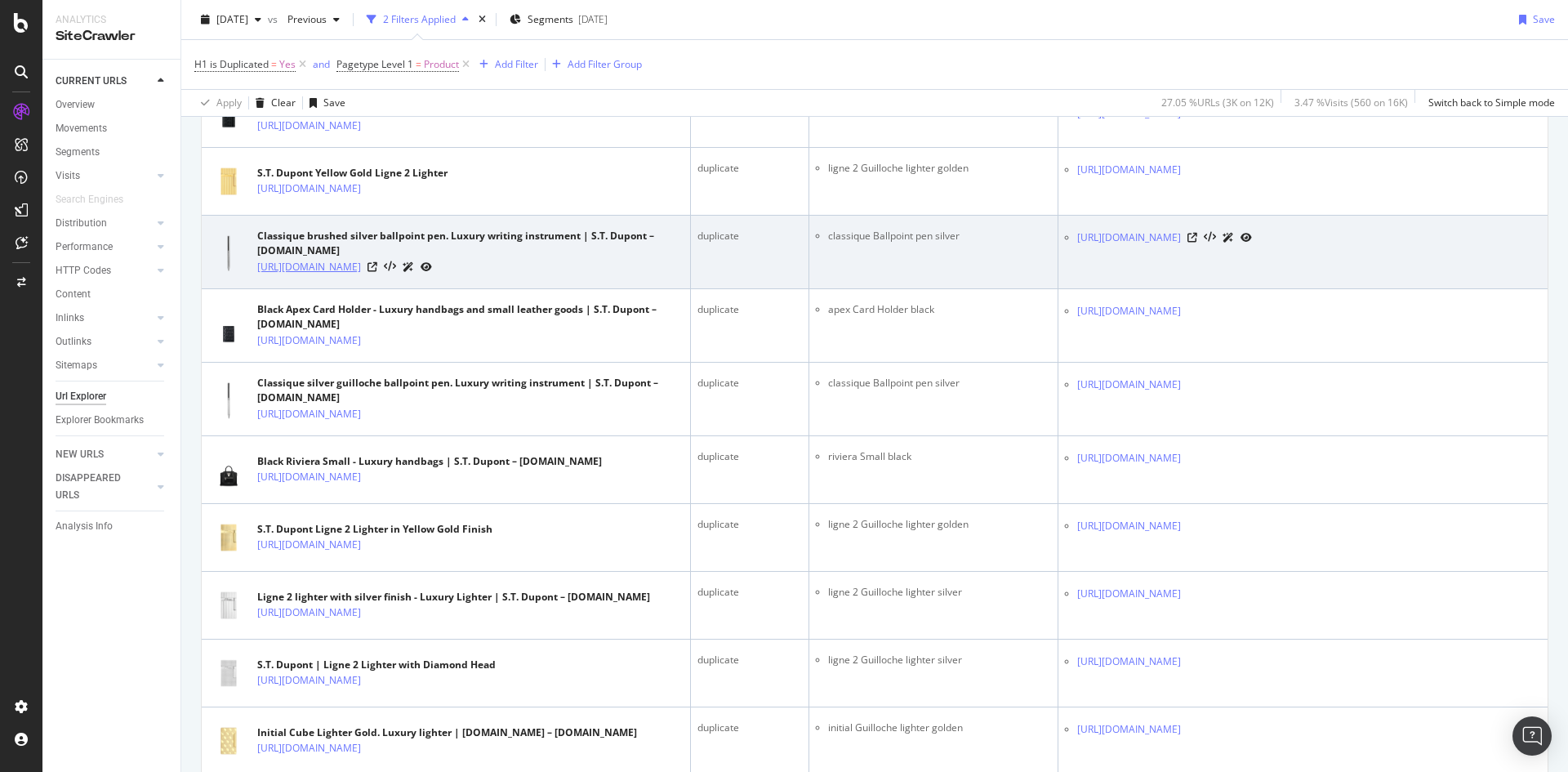
scroll to position [735, 0]
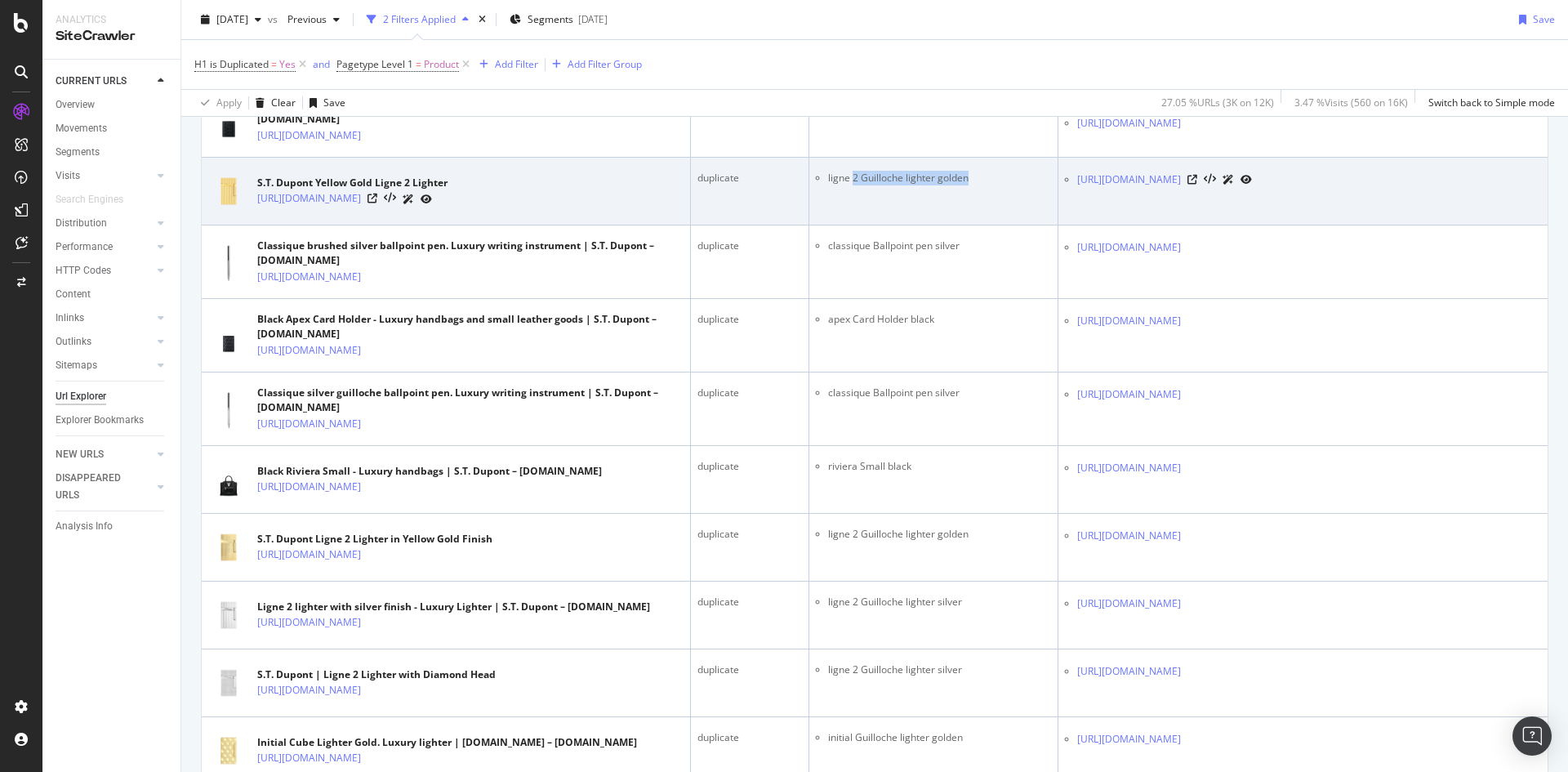
drag, startPoint x: 849, startPoint y: 193, endPoint x: 993, endPoint y: 184, distance: 144.3
click at [993, 184] on td "ligne 2 Guilloche lighter golden" at bounding box center [934, 191] width 249 height 67
click at [988, 185] on li "ligne 2 Guilloche lighter golden" at bounding box center [940, 178] width 223 height 15
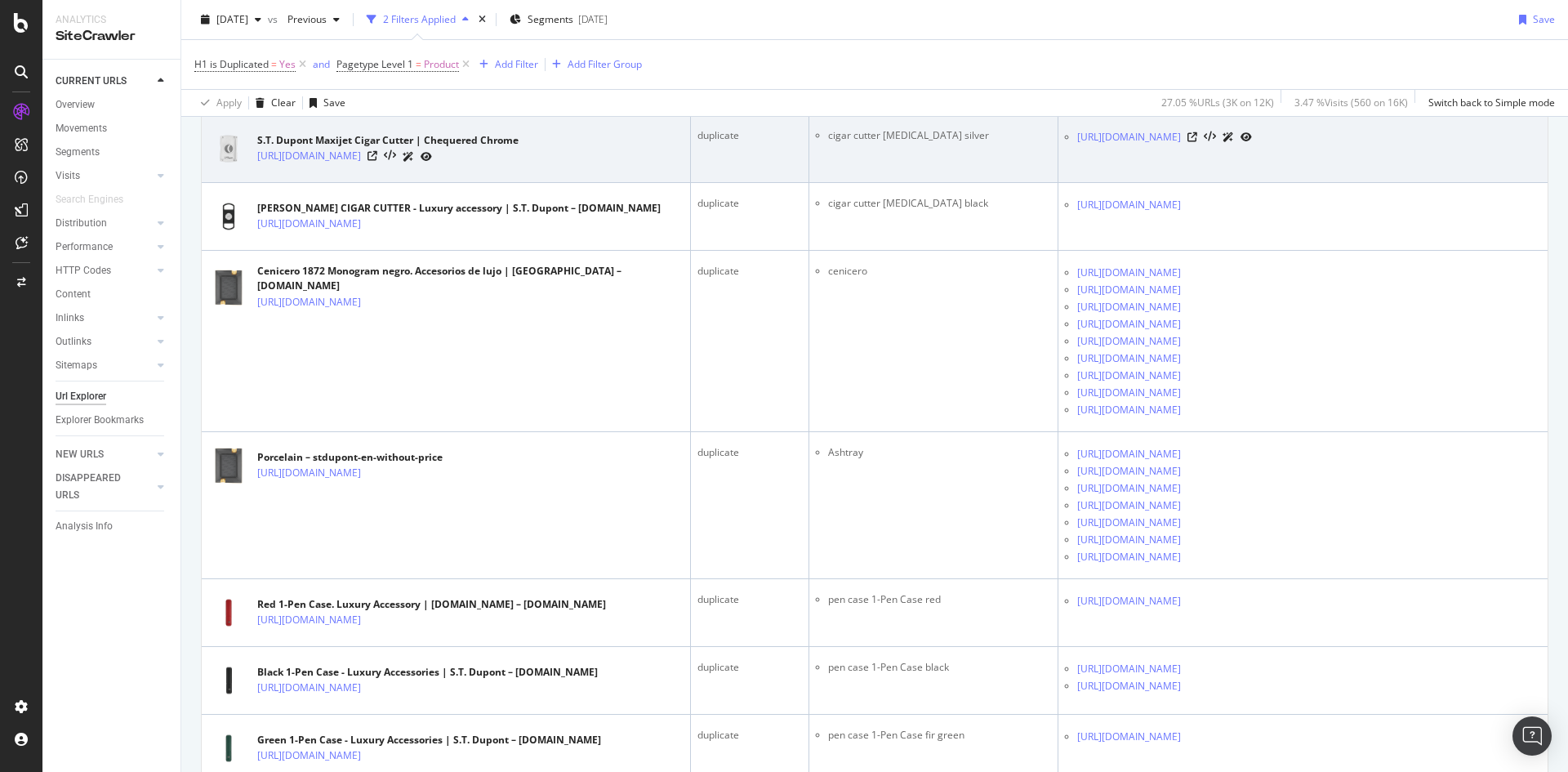
scroll to position [1714, 0]
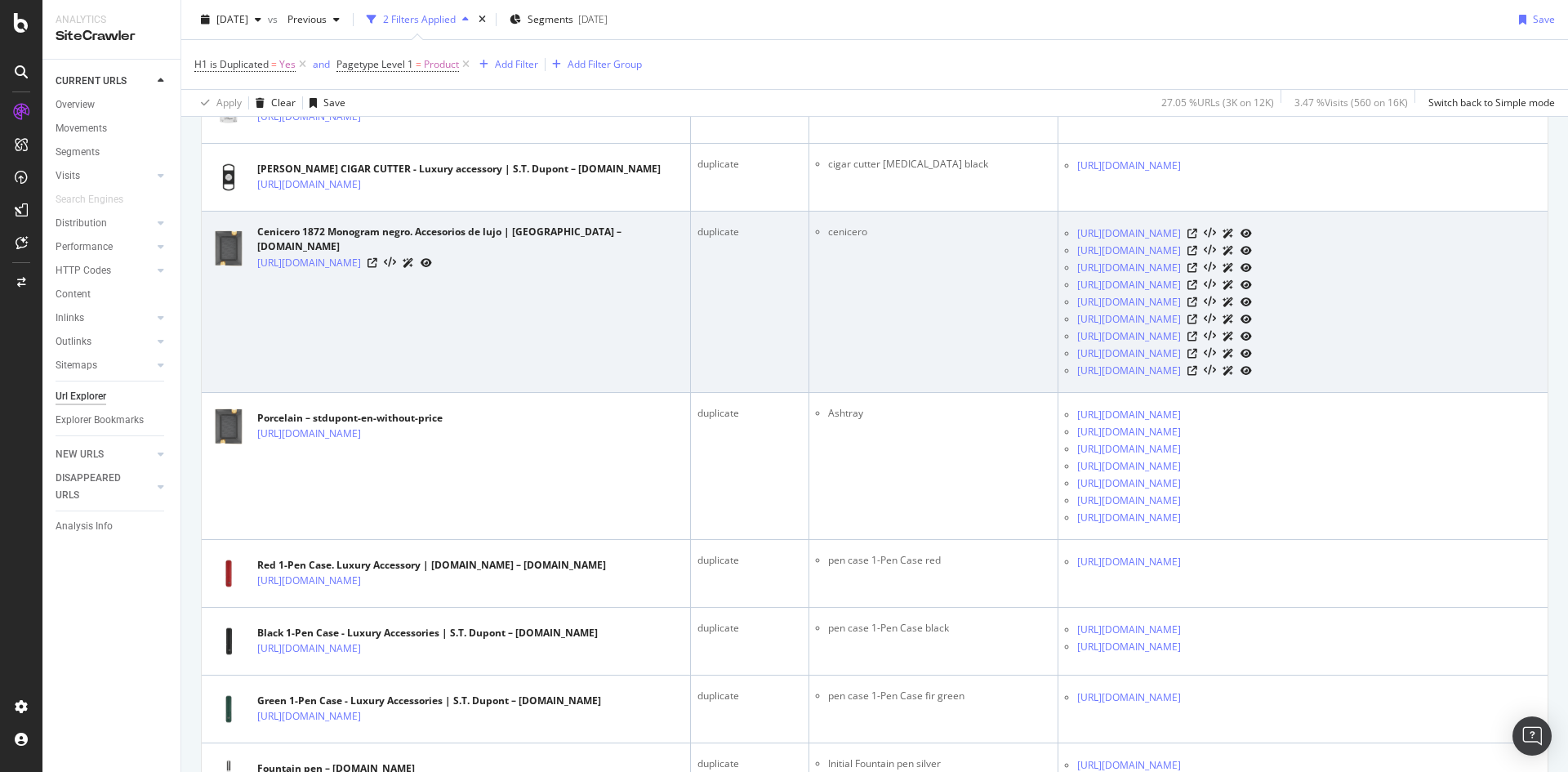
click at [432, 268] on icon at bounding box center [426, 263] width 11 height 9
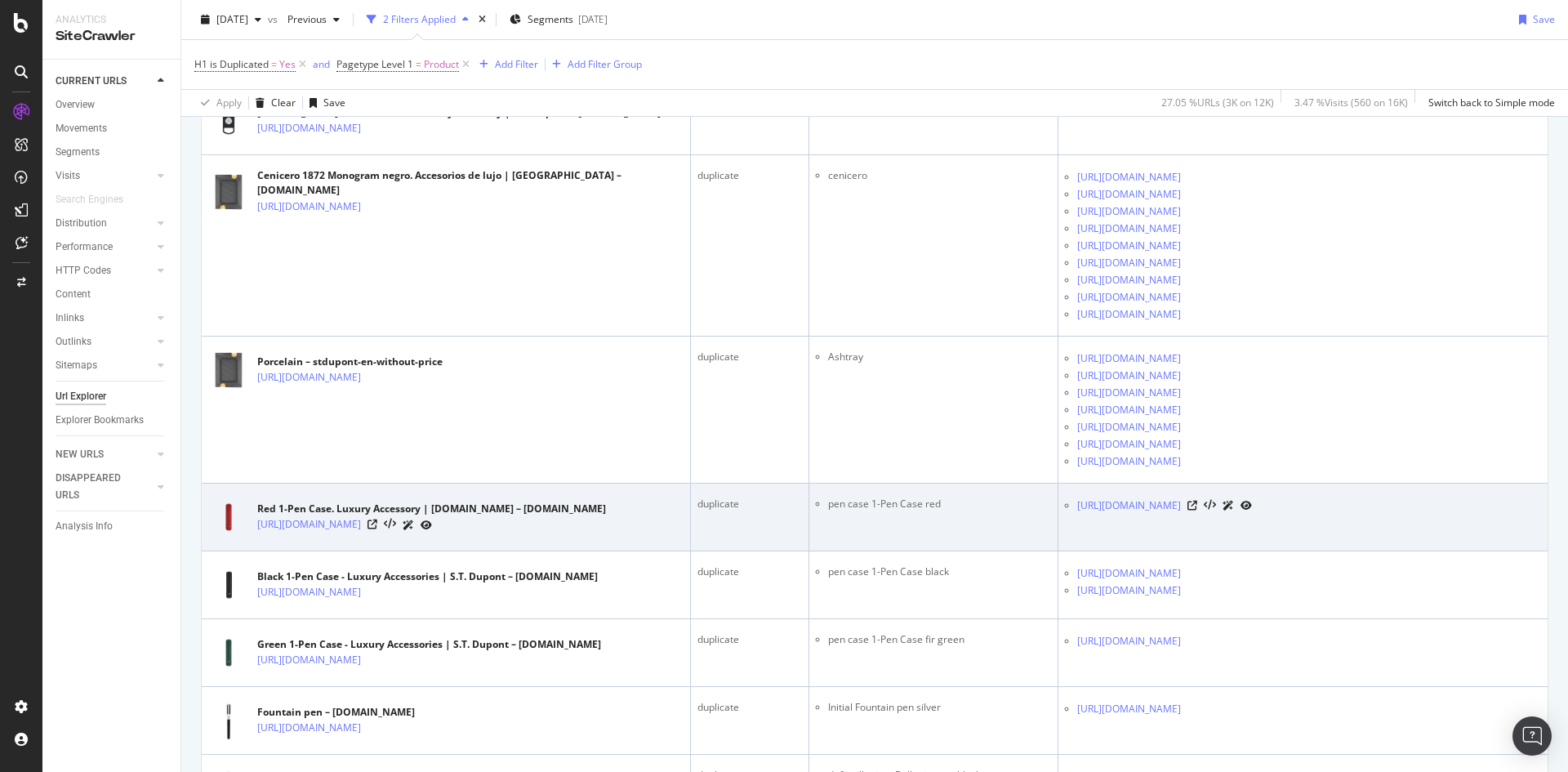
scroll to position [1959, 0]
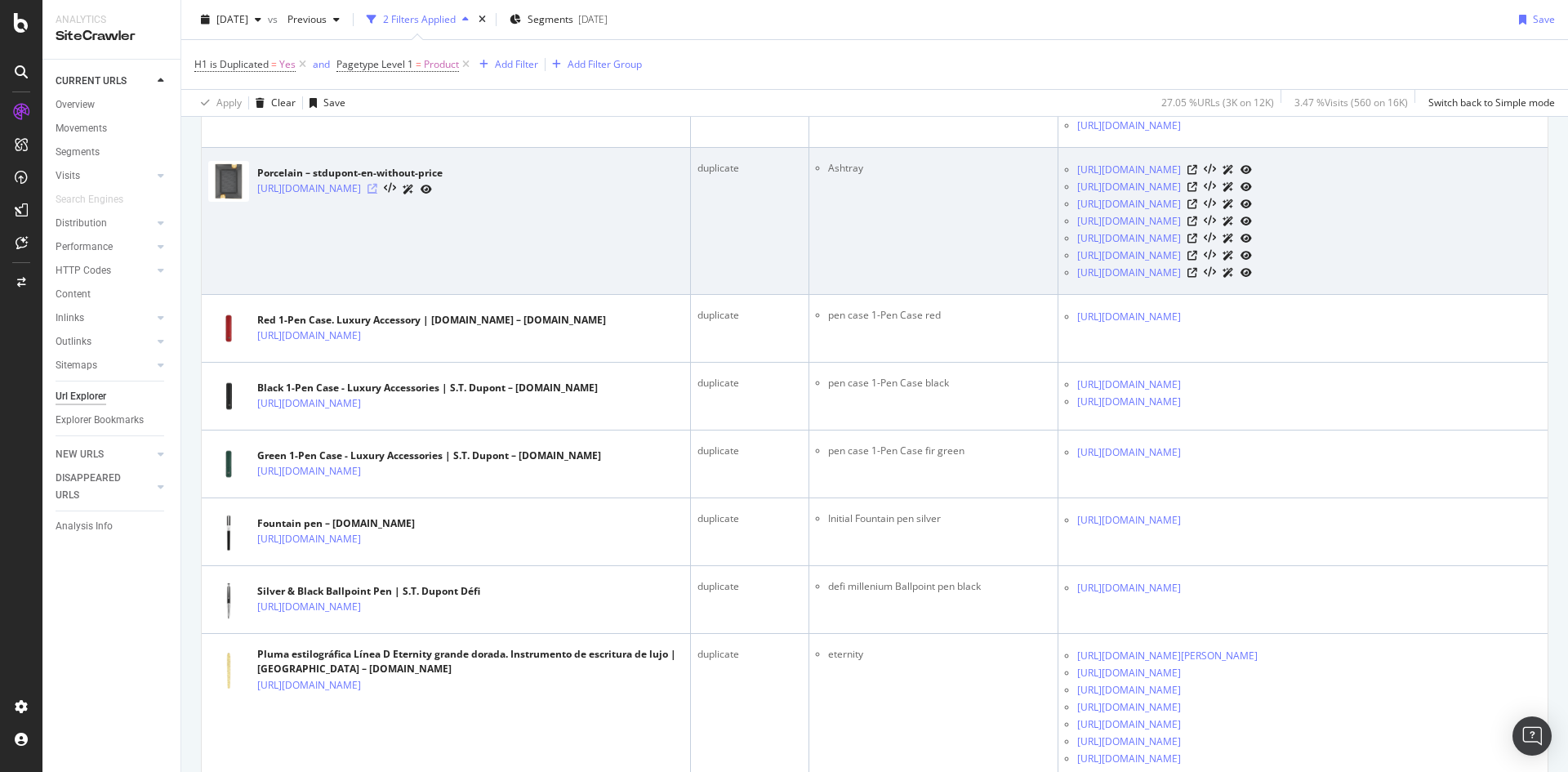
click at [377, 194] on icon at bounding box center [373, 188] width 9 height 9
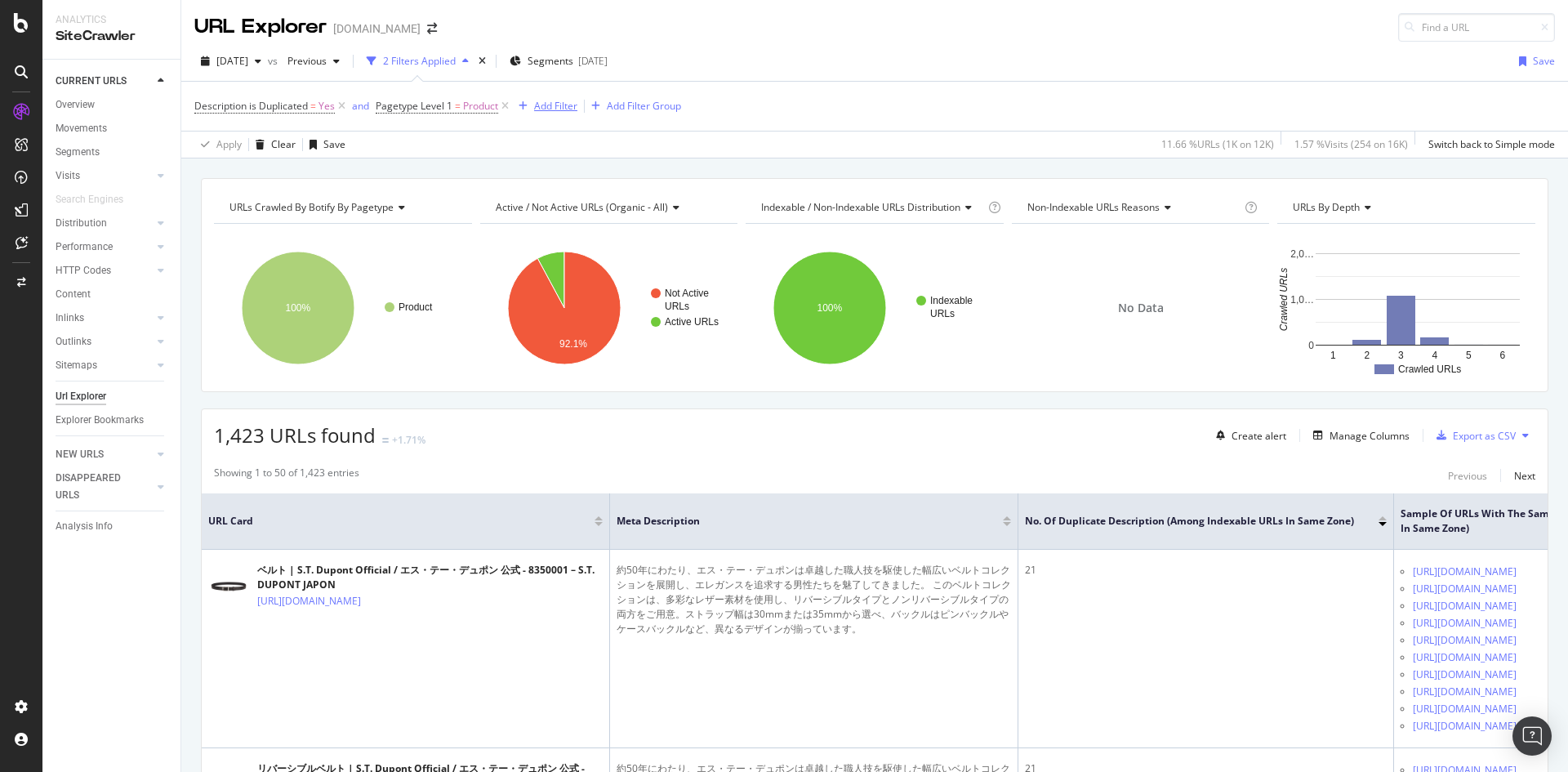
click at [542, 106] on div "Add Filter" at bounding box center [556, 106] width 43 height 14
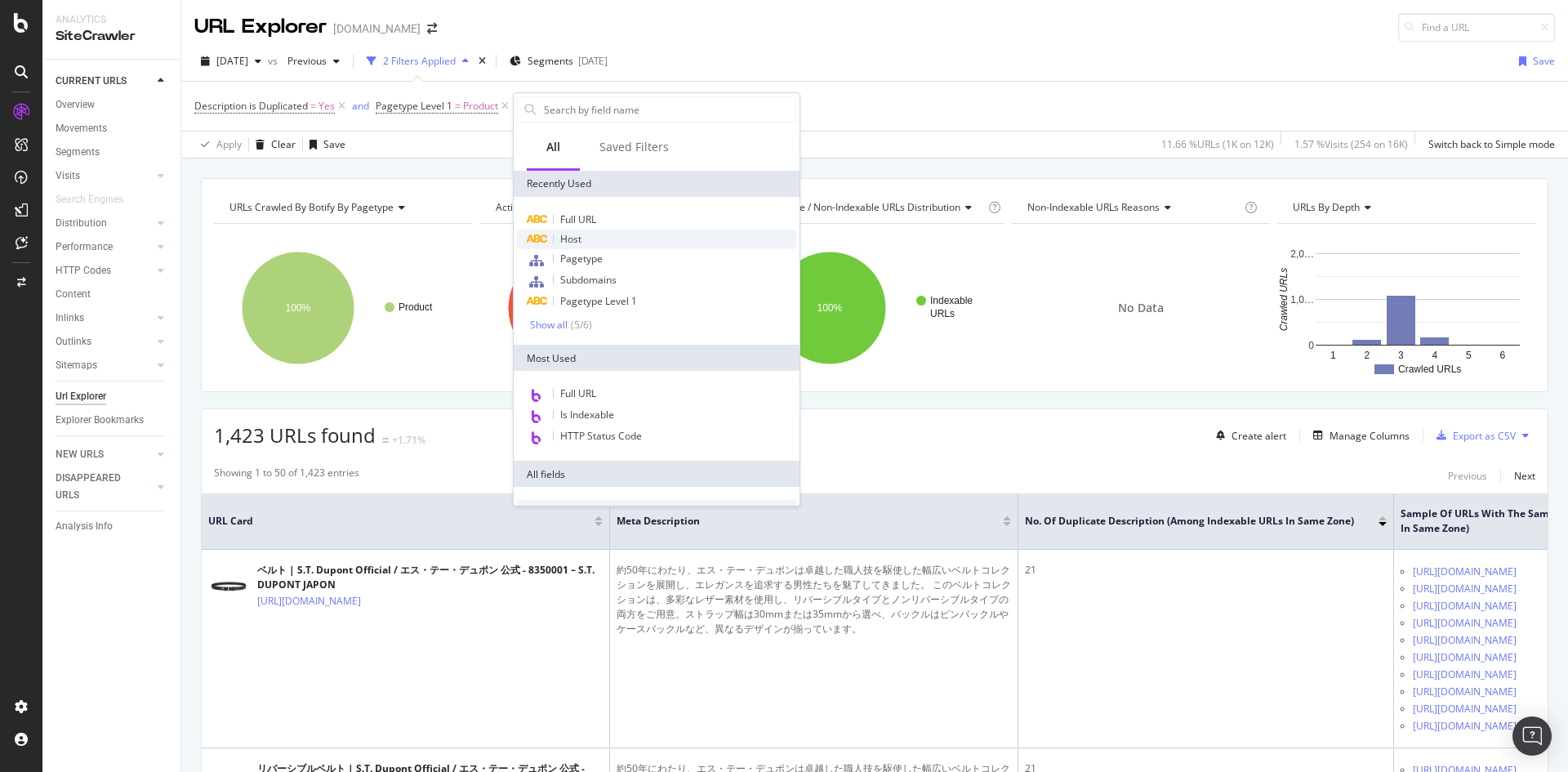
click at [601, 237] on div "Host" at bounding box center [656, 239] width 279 height 20
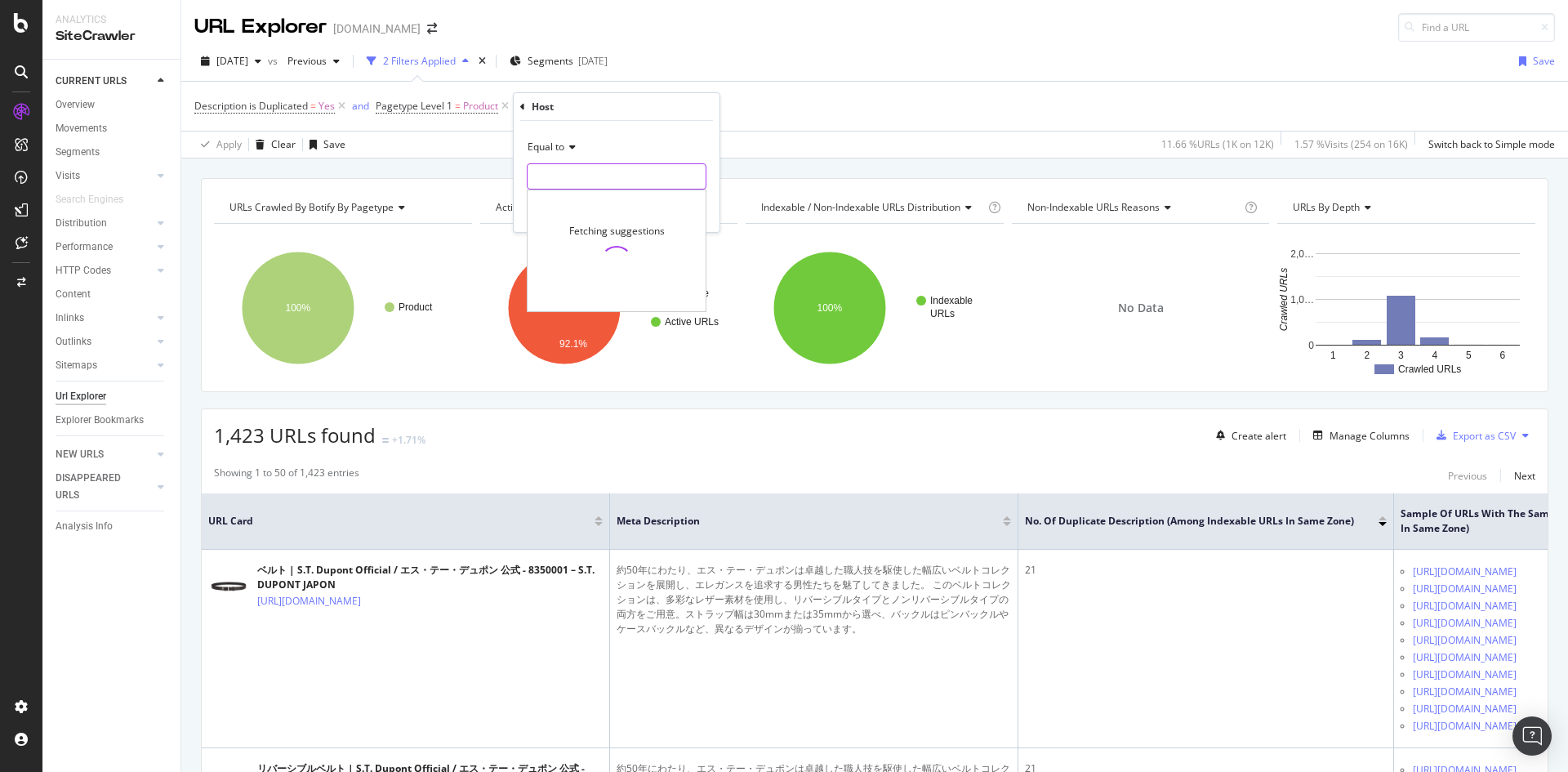
click at [622, 170] on input "text" at bounding box center [617, 177] width 178 height 26
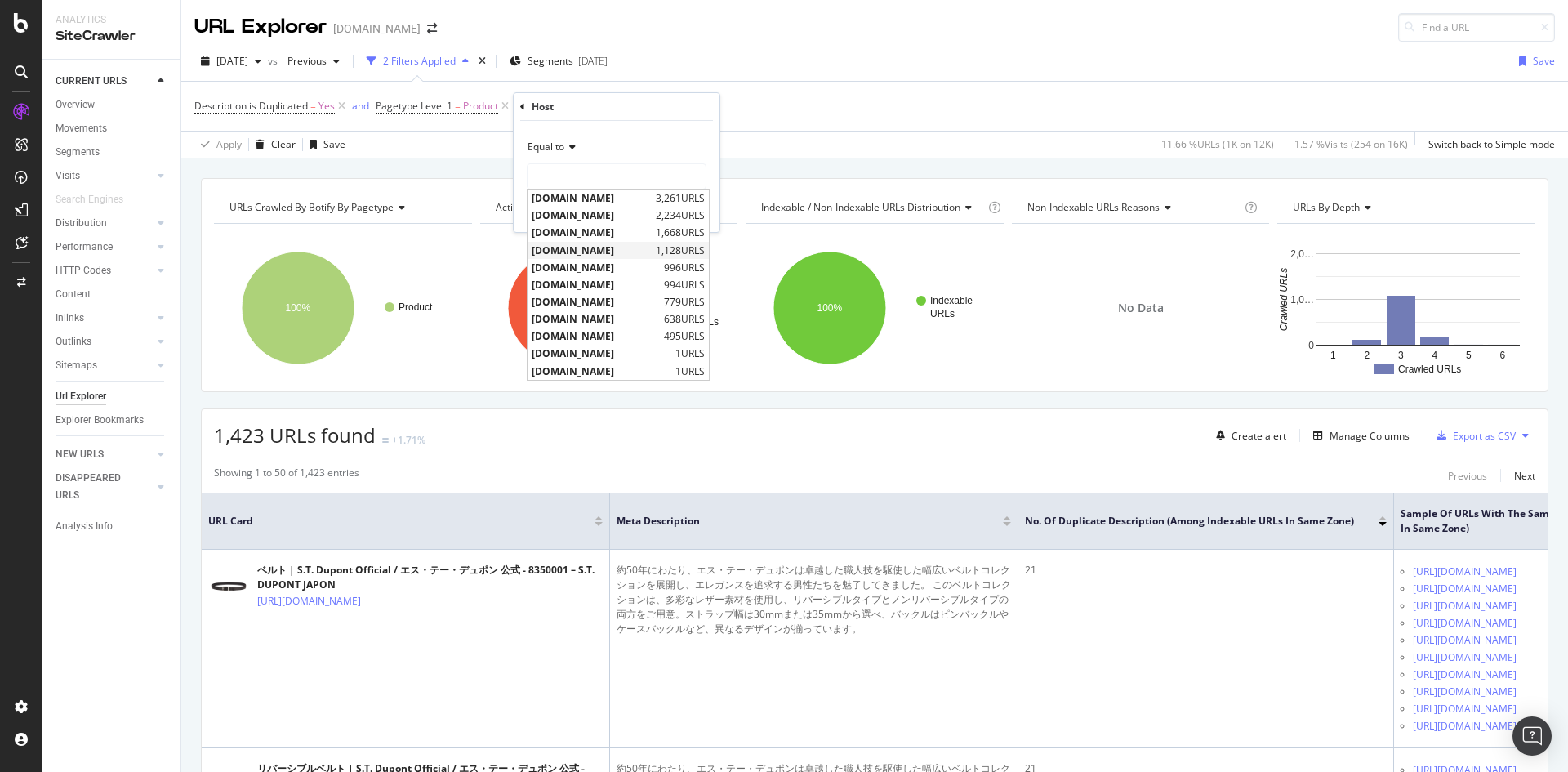
click at [606, 252] on span "fr.st-dupont.com" at bounding box center [592, 250] width 120 height 14
type input "fr.st-dupont.com"
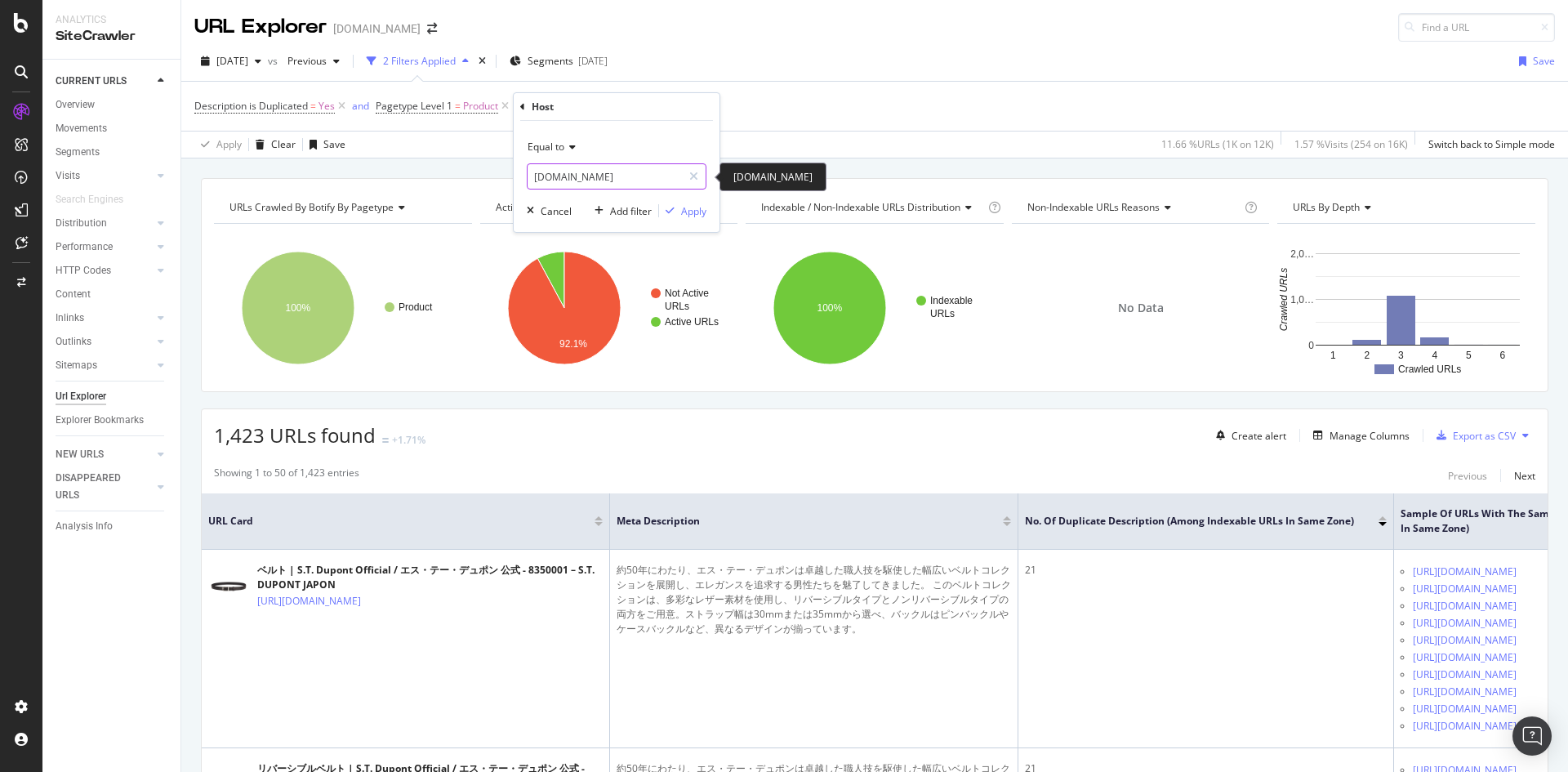
click at [637, 177] on input "fr.st-dupont.com" at bounding box center [605, 177] width 154 height 26
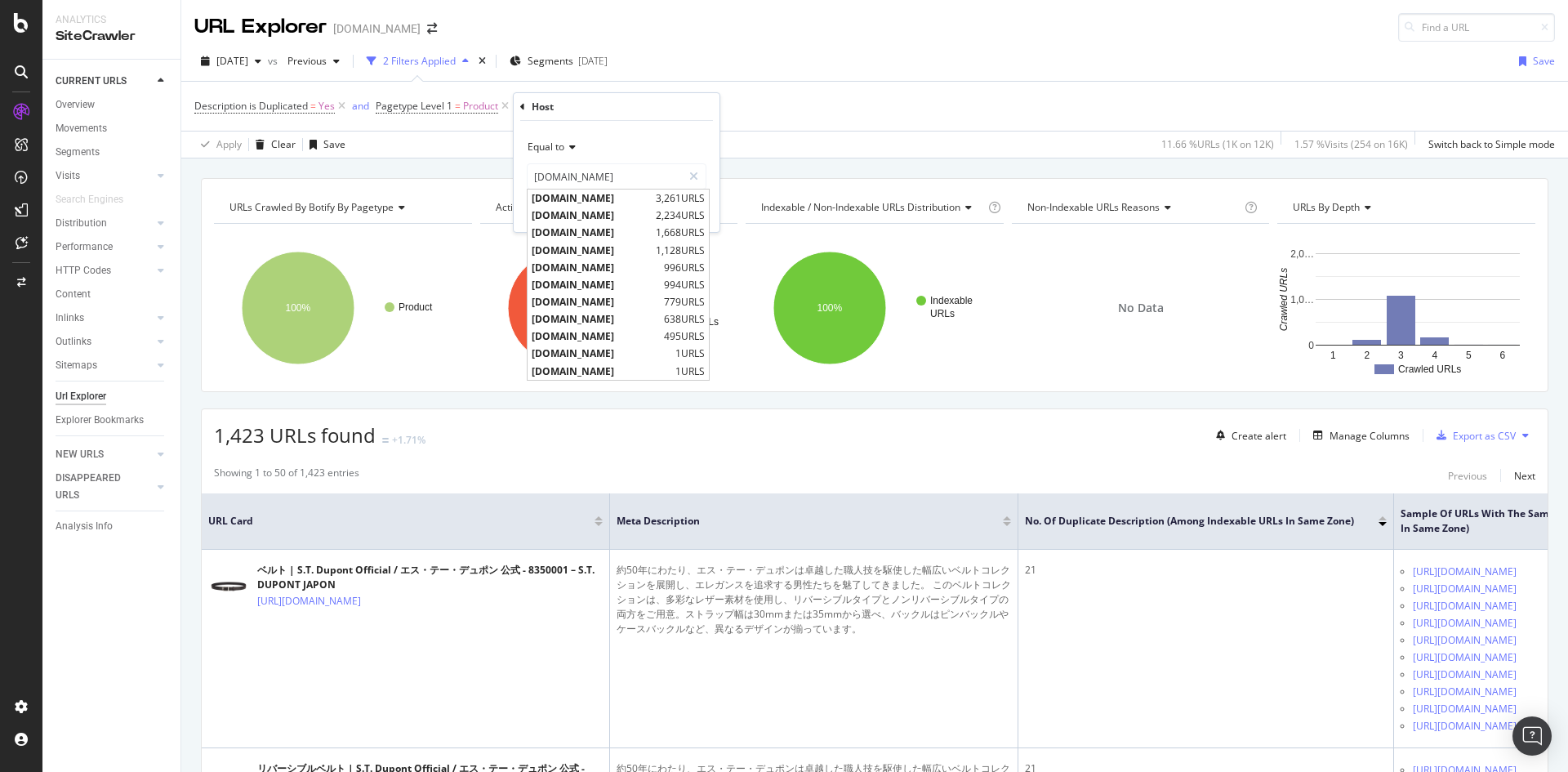
click at [799, 105] on div "Description is Duplicated = Yes and Pagetype Level 1 = Product Add Filter Add F…" at bounding box center [875, 106] width 1361 height 49
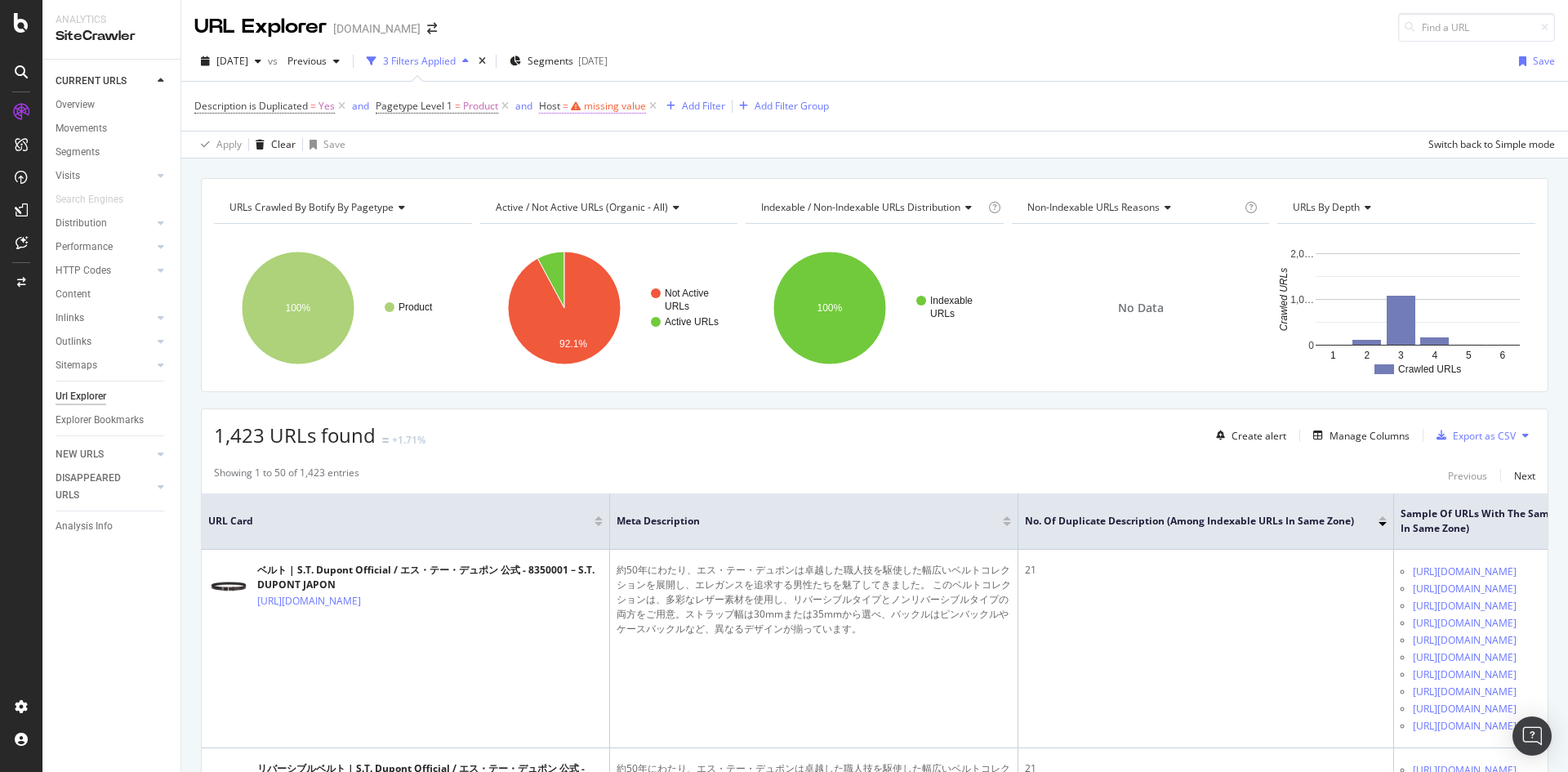
click at [606, 107] on div "missing value" at bounding box center [615, 106] width 62 height 14
click at [624, 174] on input "text" at bounding box center [643, 174] width 178 height 26
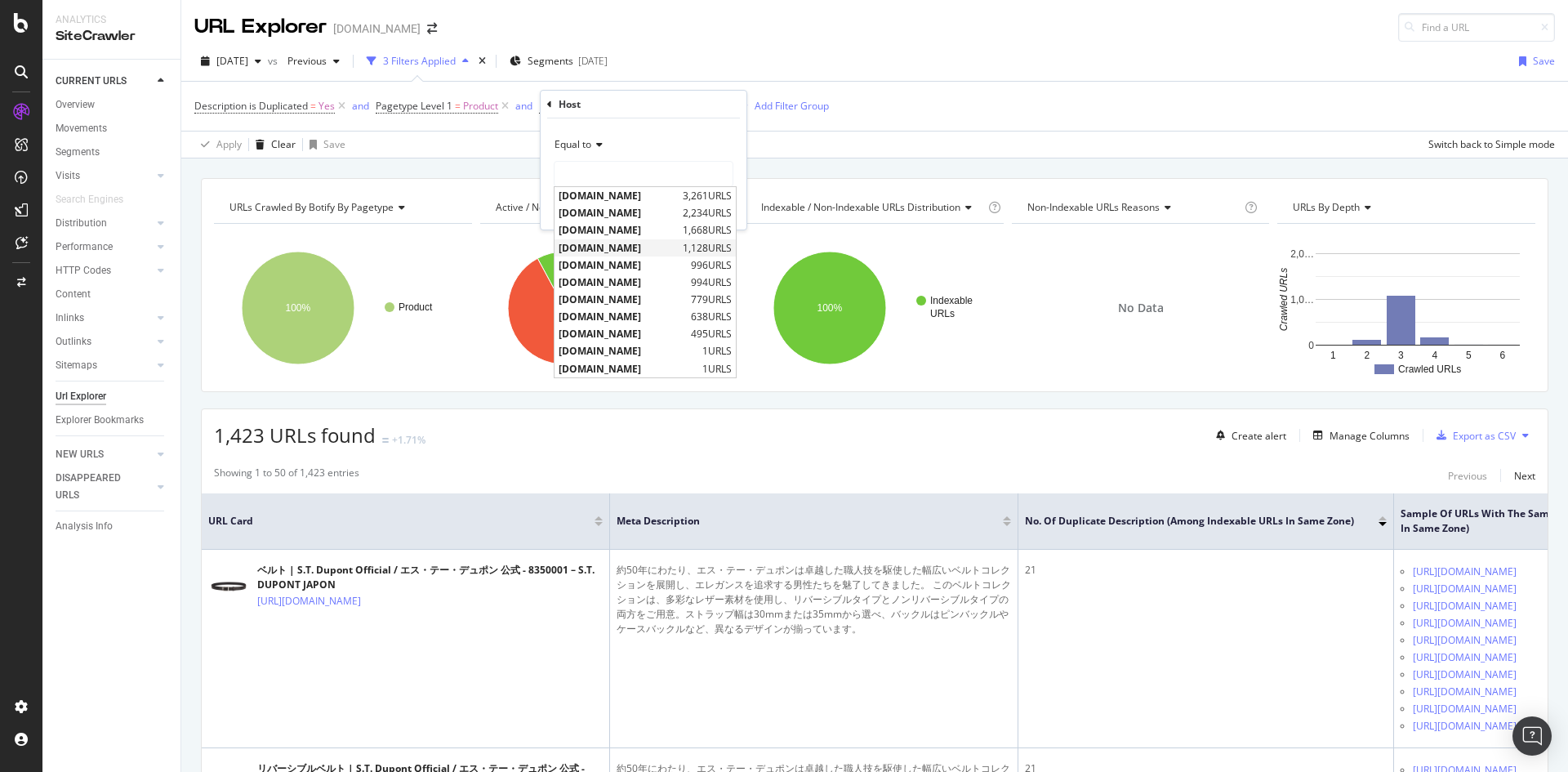
click at [610, 251] on span "fr.st-dupont.com" at bounding box center [619, 247] width 120 height 14
type input "fr.st-dupont.com"
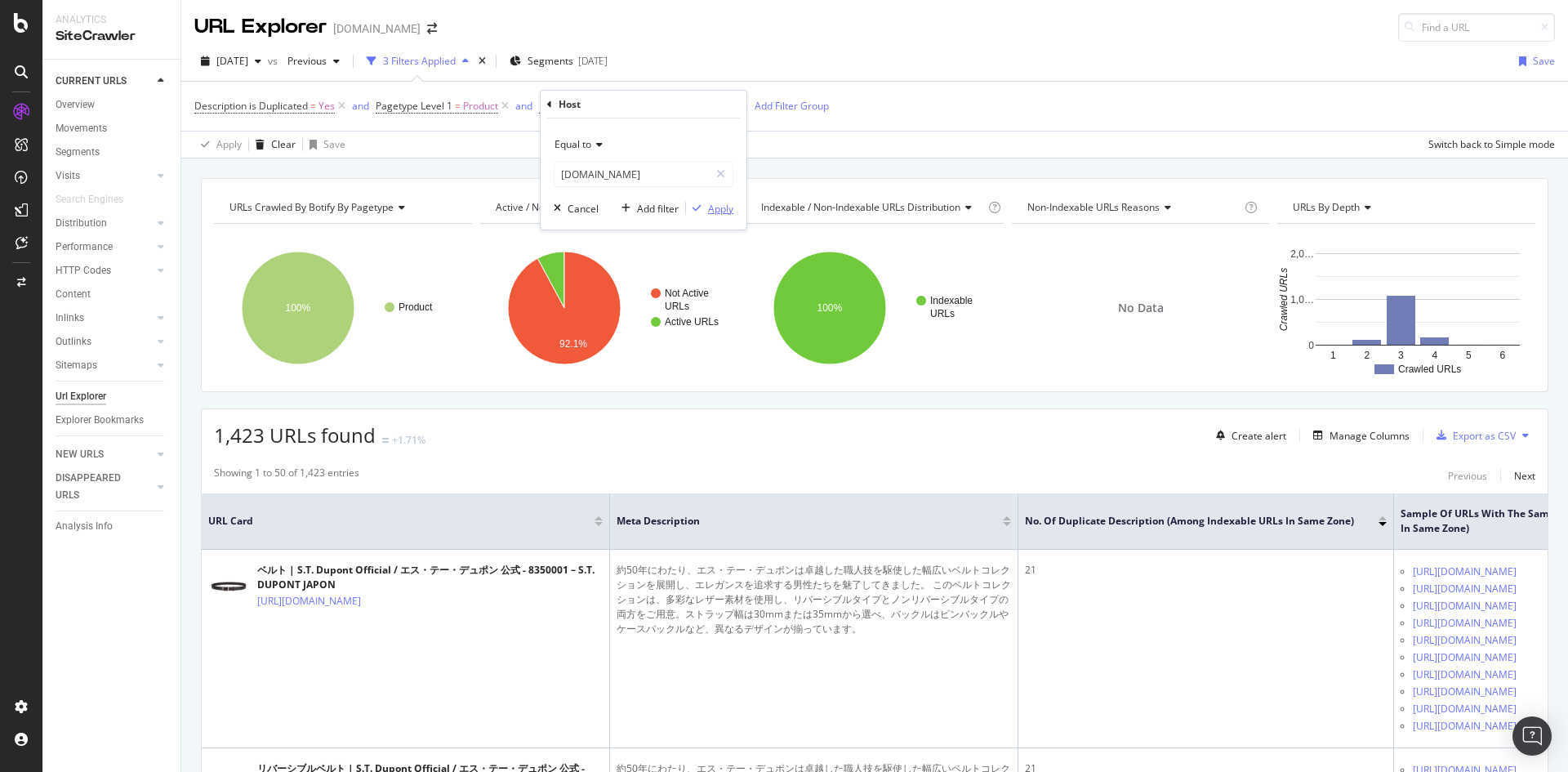
click at [723, 211] on div "Apply" at bounding box center [721, 209] width 25 height 14
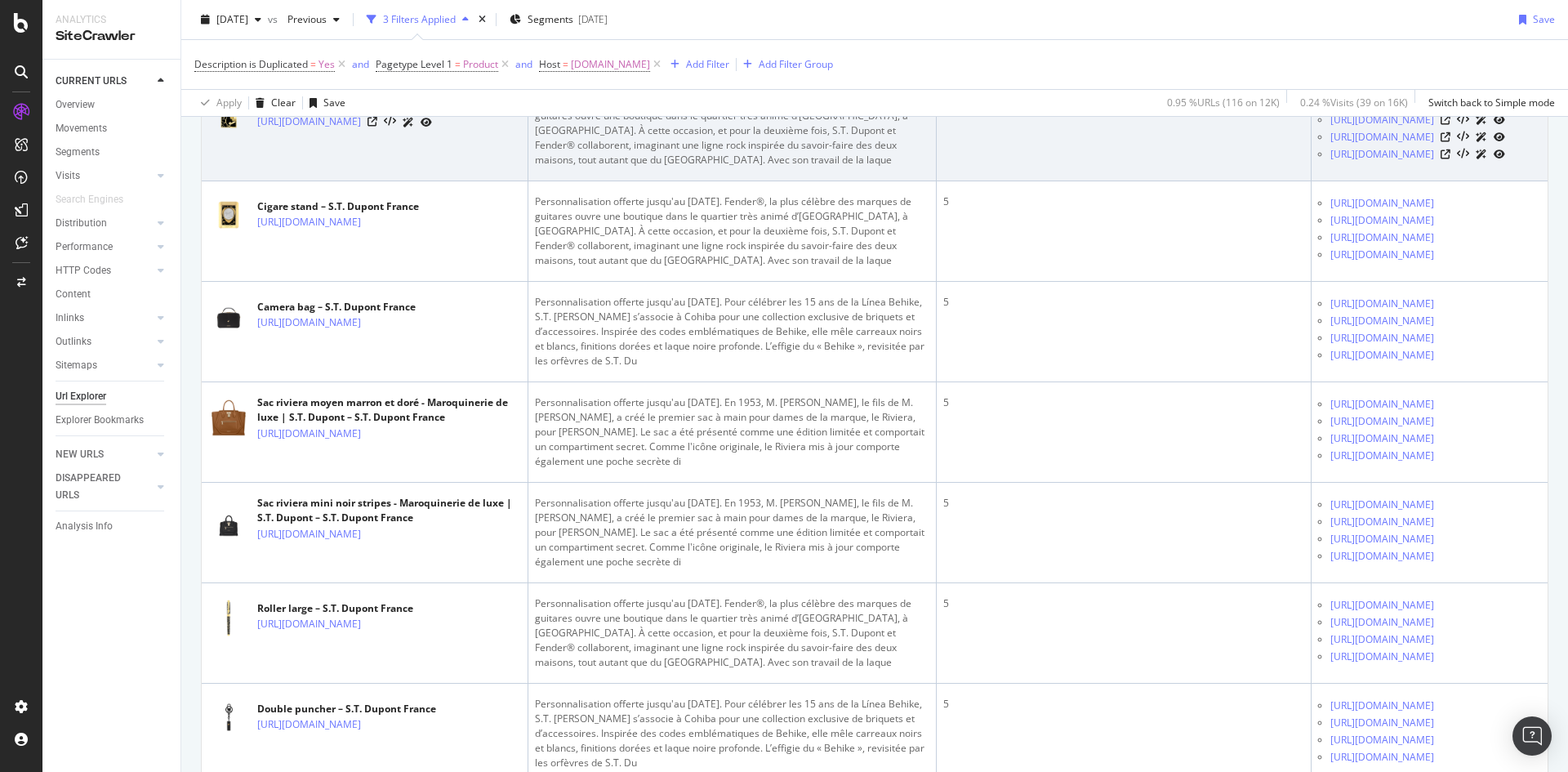
scroll to position [4083, 0]
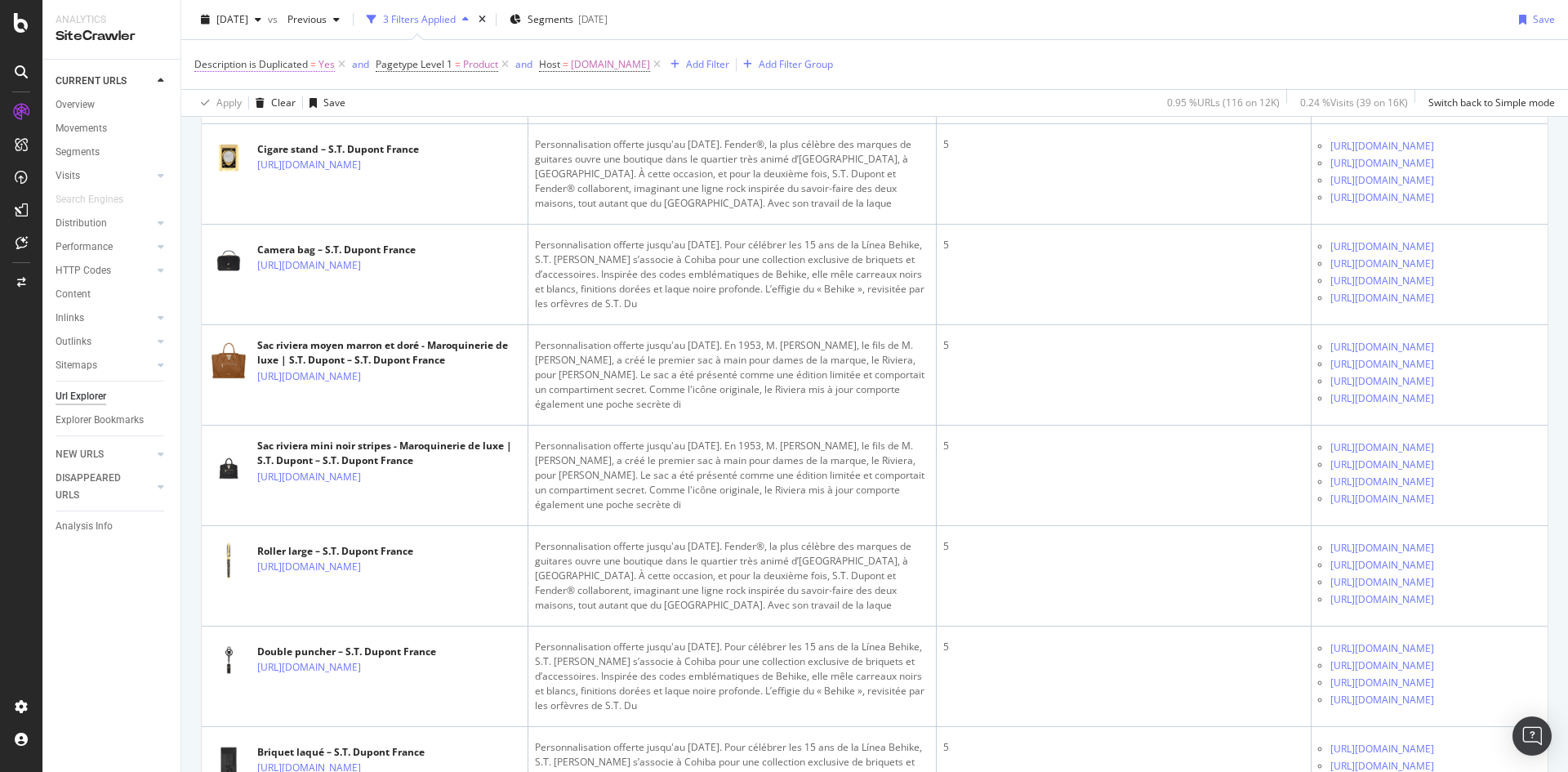
click at [263, 62] on span "Description is Duplicated" at bounding box center [251, 64] width 113 height 14
click at [207, 66] on div "Description is Duplicated" at bounding box center [299, 63] width 193 height 28
click at [203, 61] on icon at bounding box center [204, 63] width 5 height 9
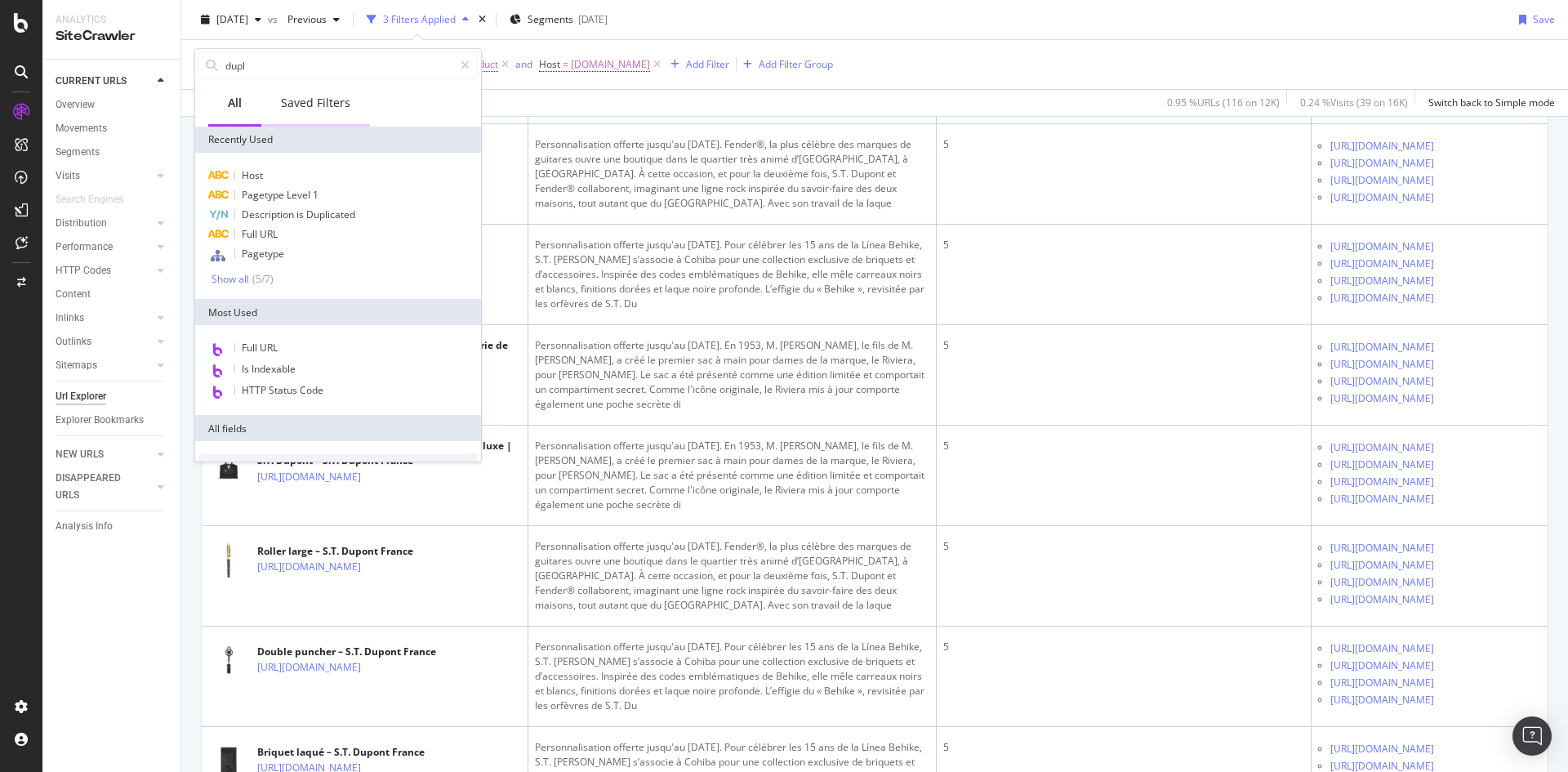
type input "dupli"
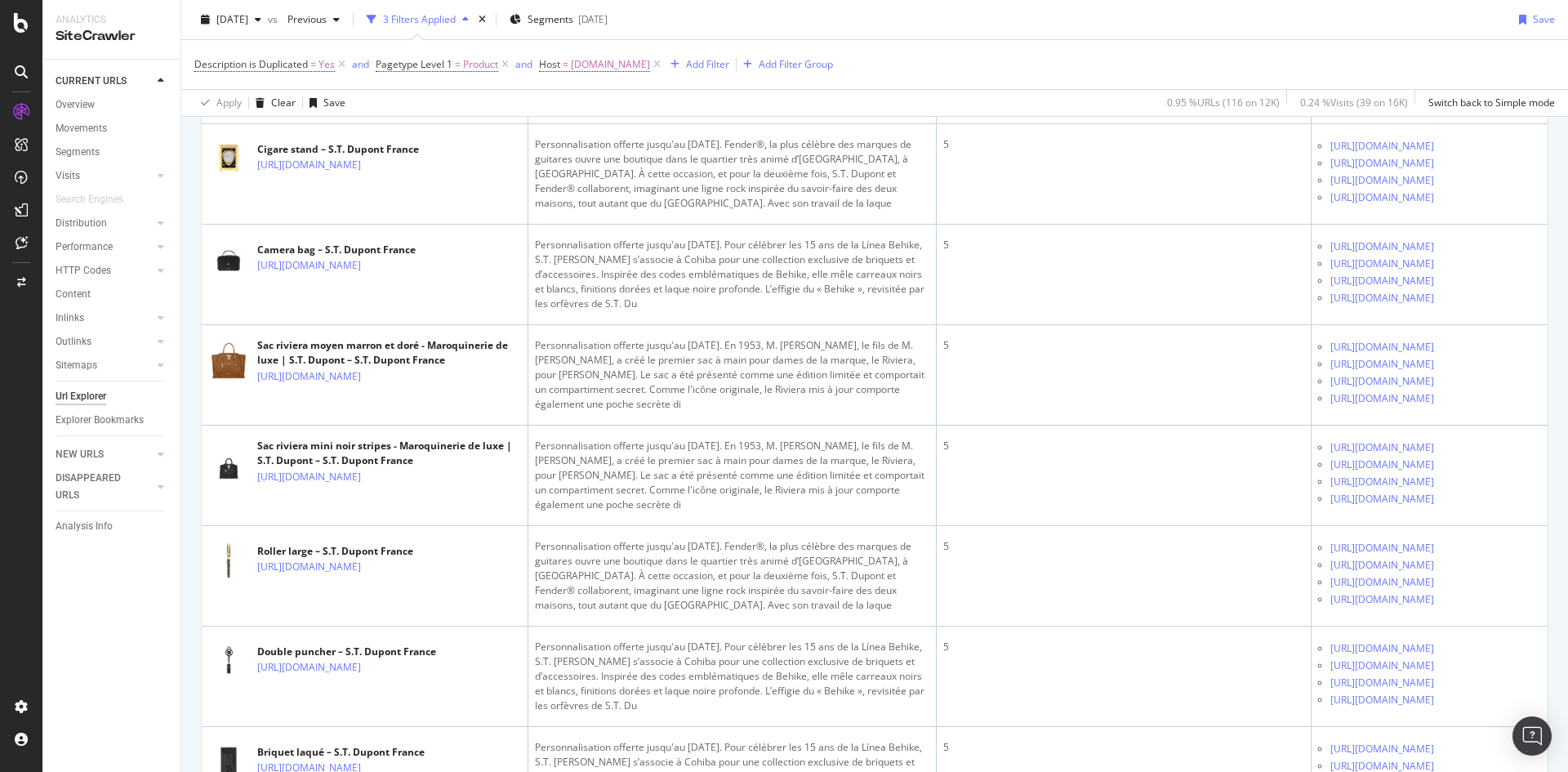
click at [992, 73] on div "Description is Duplicated = Yes and Pagetype Level 1 = Product and Host = fr.st…" at bounding box center [875, 65] width 1361 height 49
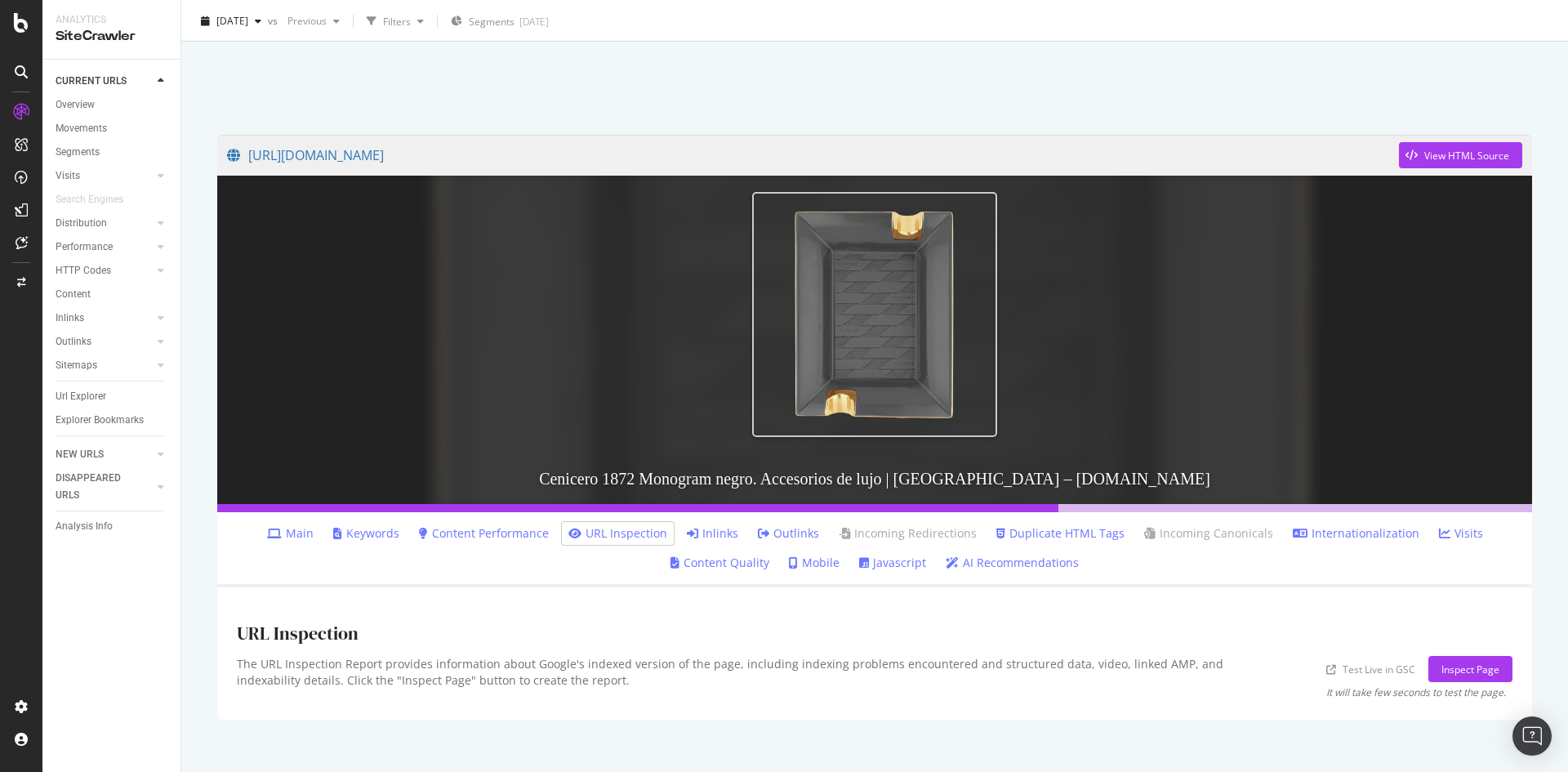
scroll to position [61, 0]
